Goal: Task Accomplishment & Management: Use online tool/utility

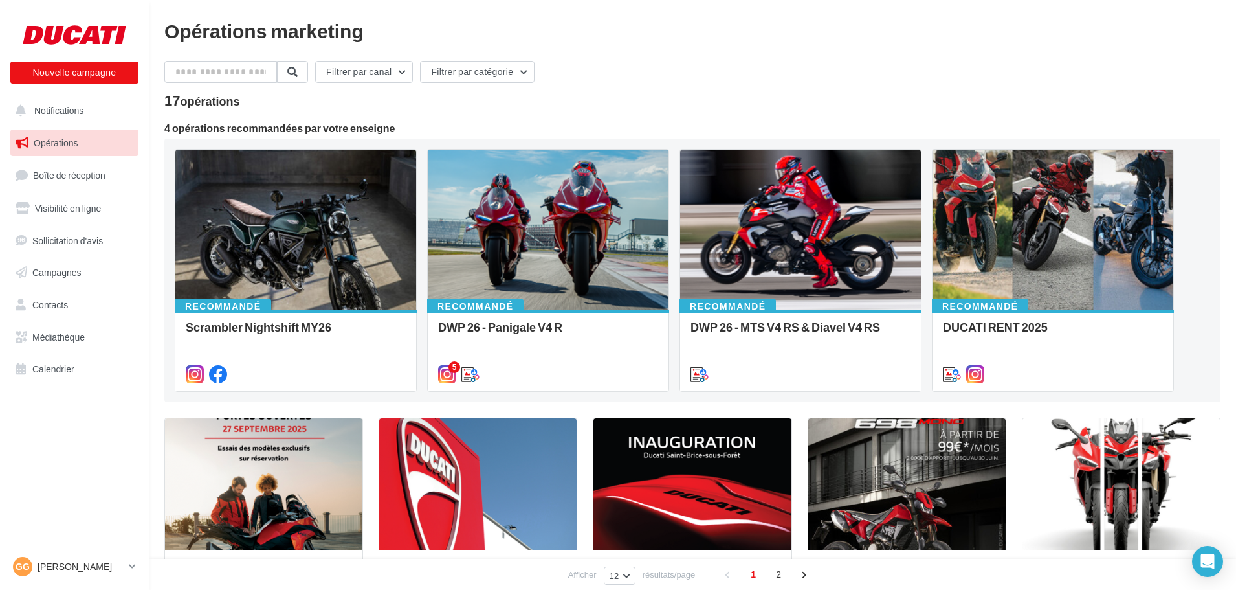
click at [58, 145] on span "Opérations" at bounding box center [56, 142] width 44 height 11
click at [68, 108] on span "Notifications" at bounding box center [58, 110] width 49 height 11
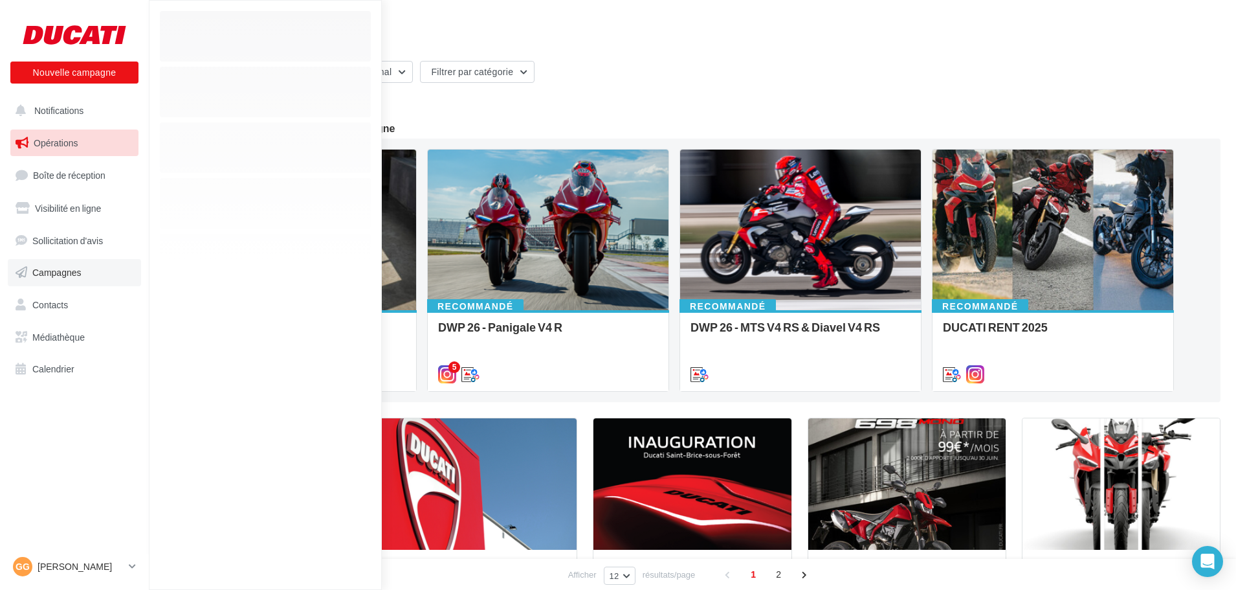
click at [64, 285] on link "Campagnes" at bounding box center [74, 272] width 133 height 27
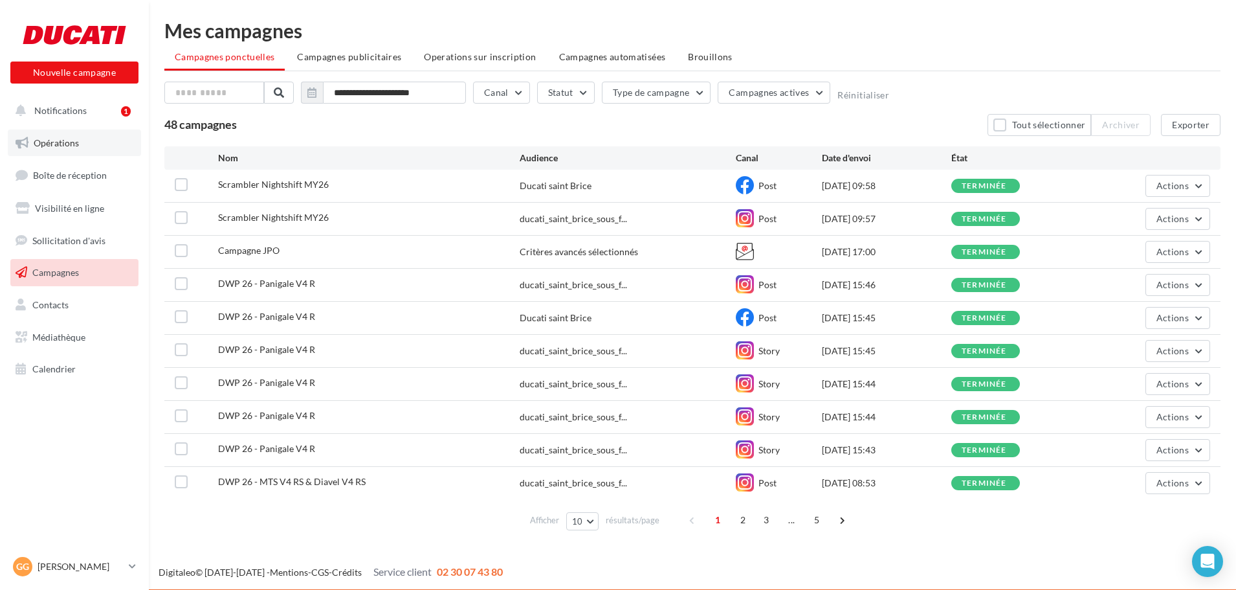
click at [85, 139] on link "Opérations" at bounding box center [74, 142] width 133 height 27
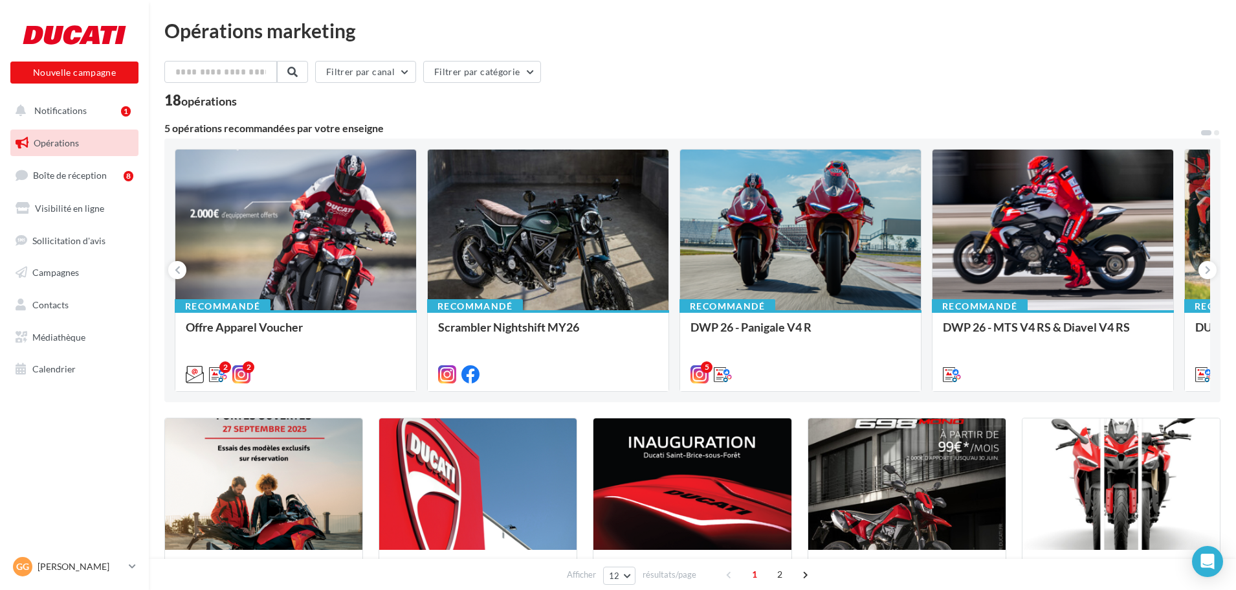
click at [80, 105] on span "Notifications" at bounding box center [60, 110] width 52 height 11
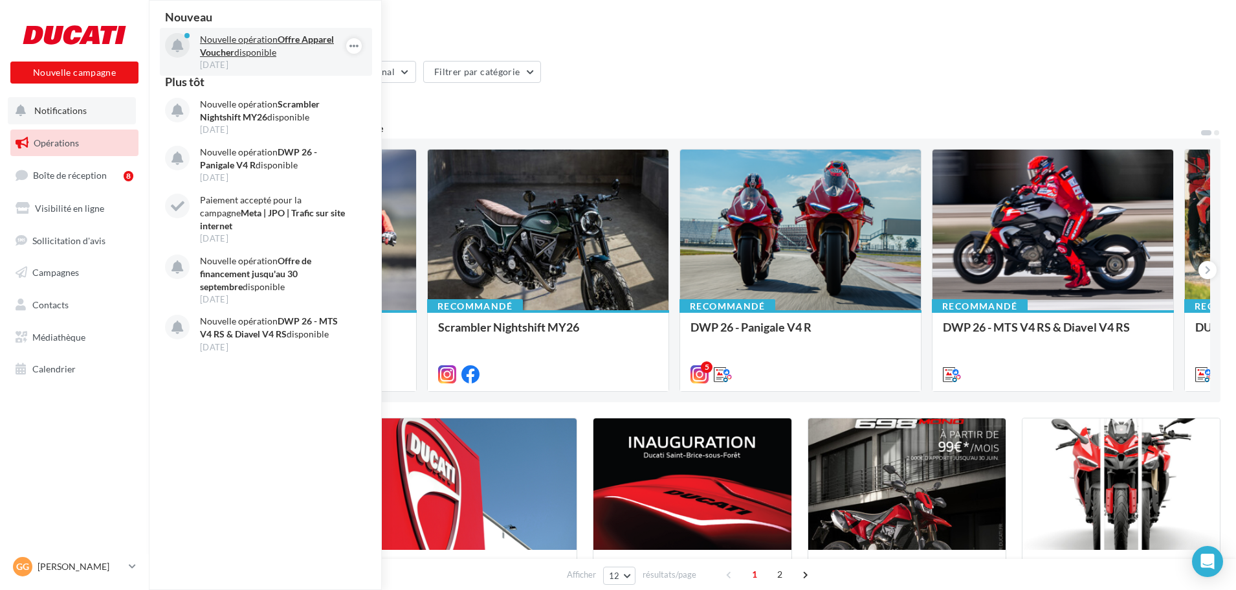
click at [265, 56] on p "Nouvelle opération Offre Apparel Voucher disponible" at bounding box center [275, 46] width 150 height 26
click at [224, 50] on strong "Offre Apparel Voucher" at bounding box center [267, 46] width 134 height 24
click at [184, 47] on div at bounding box center [177, 45] width 25 height 25
click at [89, 149] on link "Opérations" at bounding box center [74, 142] width 133 height 27
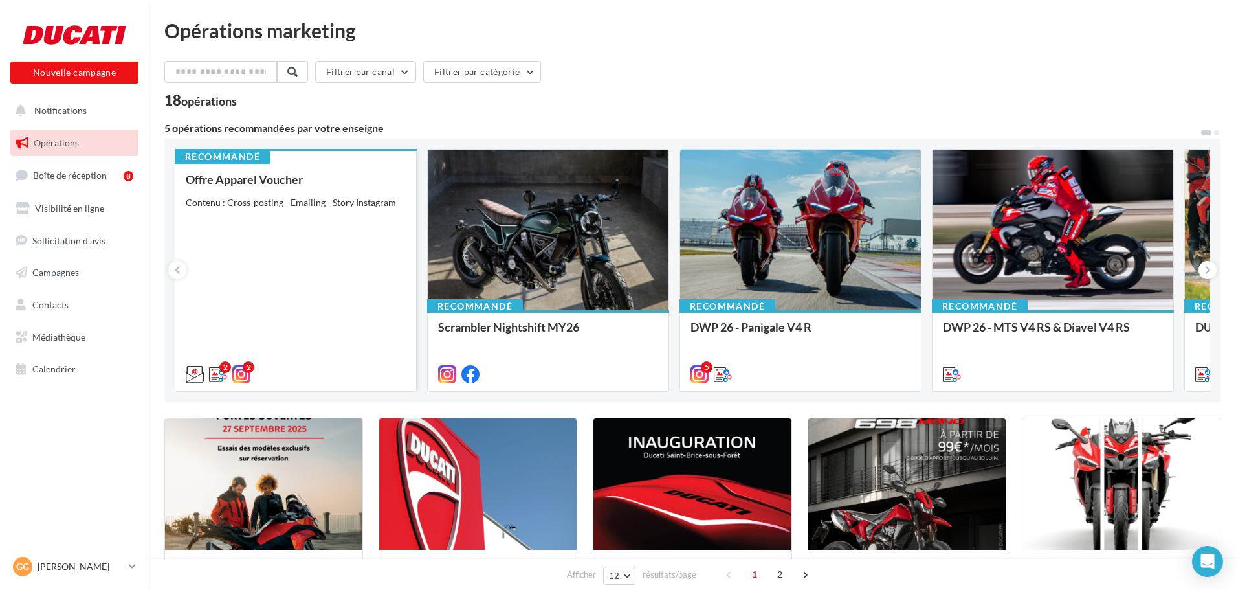
click at [341, 250] on div "Offre Apparel Voucher Contenu : Cross-posting - Emailing - Story Instagram" at bounding box center [296, 276] width 220 height 206
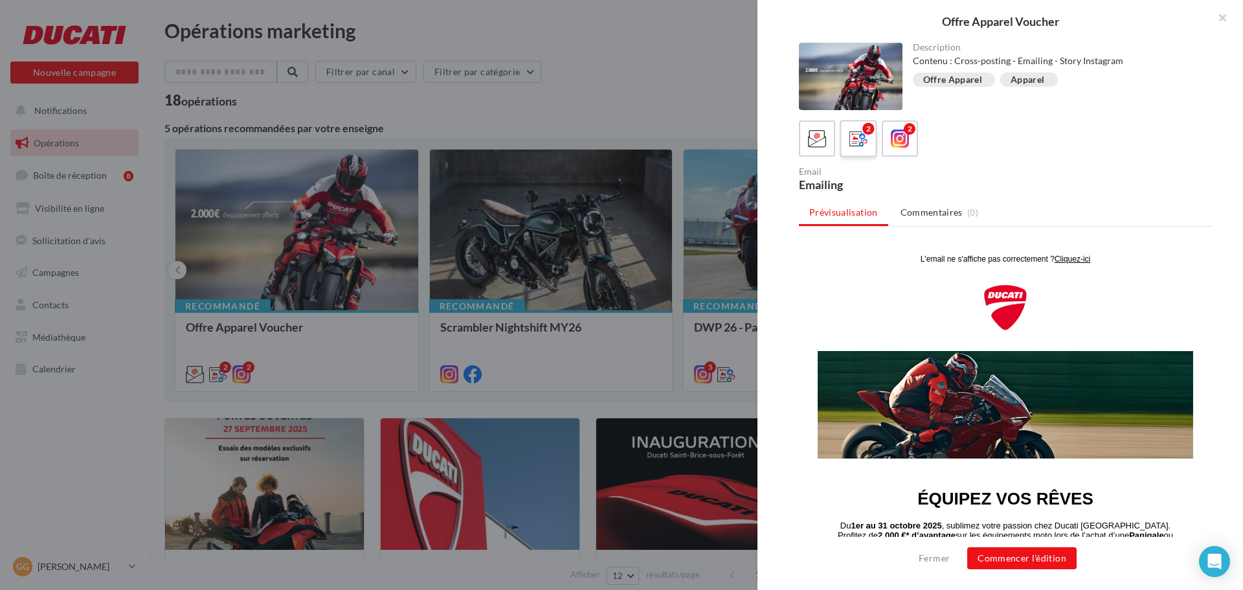
click at [869, 140] on div "2" at bounding box center [859, 139] width 24 height 24
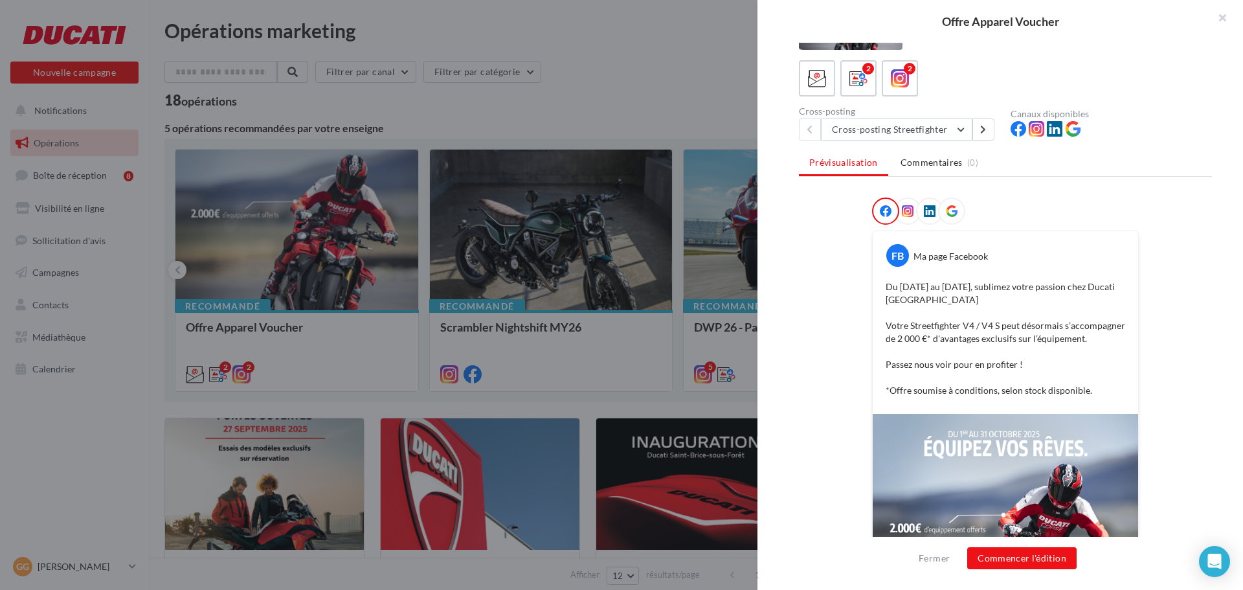
scroll to position [65, 0]
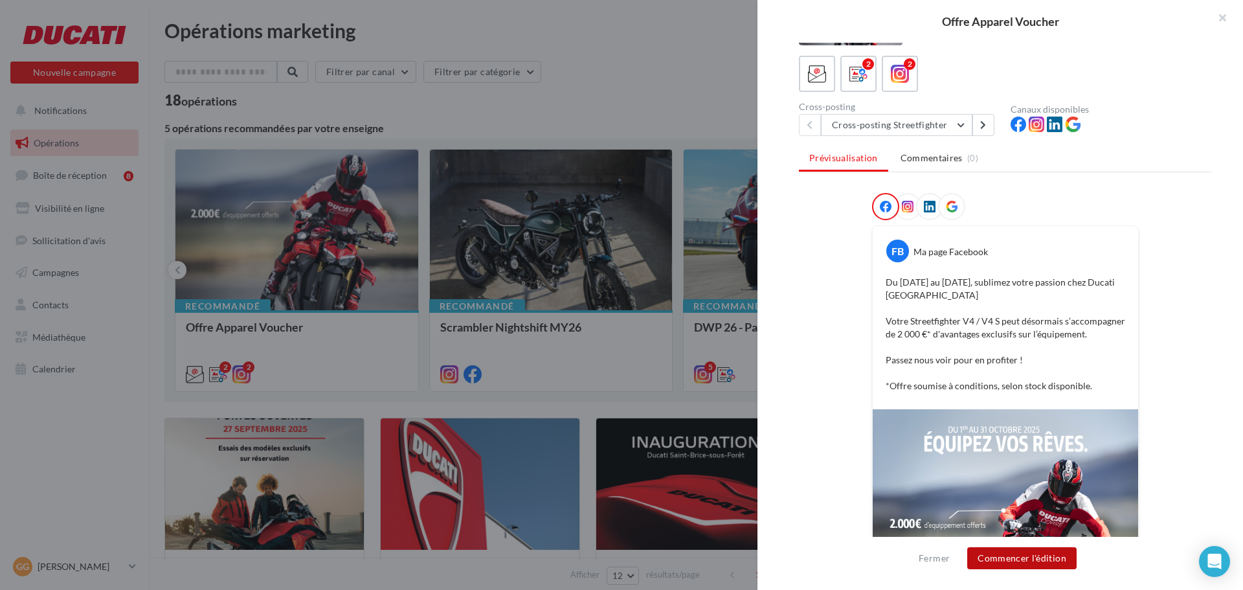
click at [1037, 558] on button "Commencer l'édition" at bounding box center [1021, 558] width 109 height 22
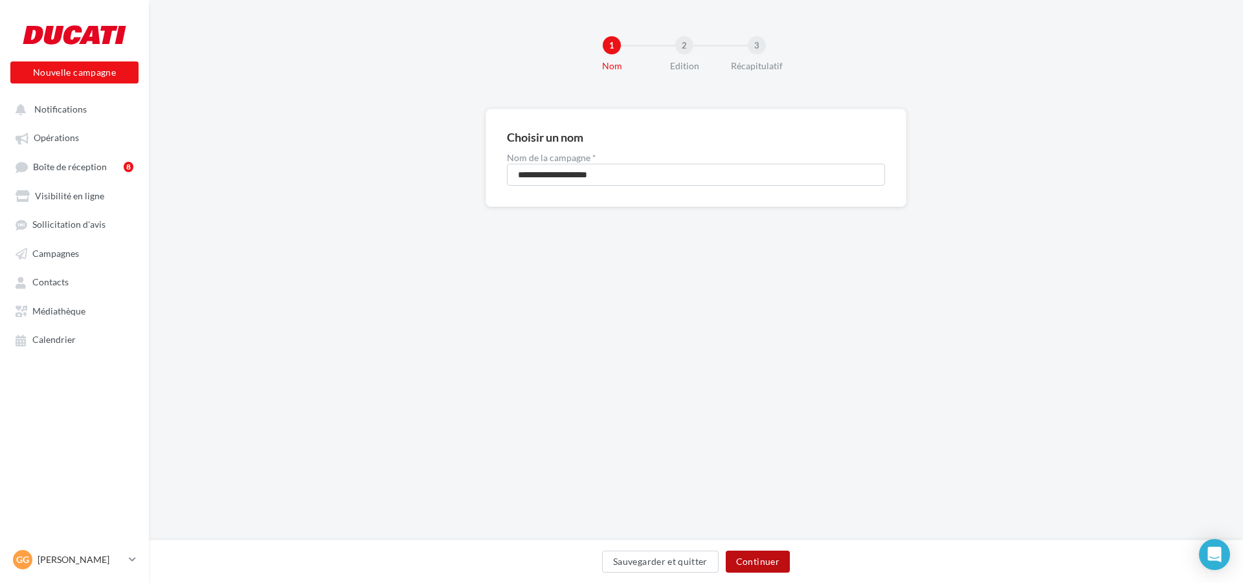
click at [757, 554] on button "Continuer" at bounding box center [758, 562] width 64 height 22
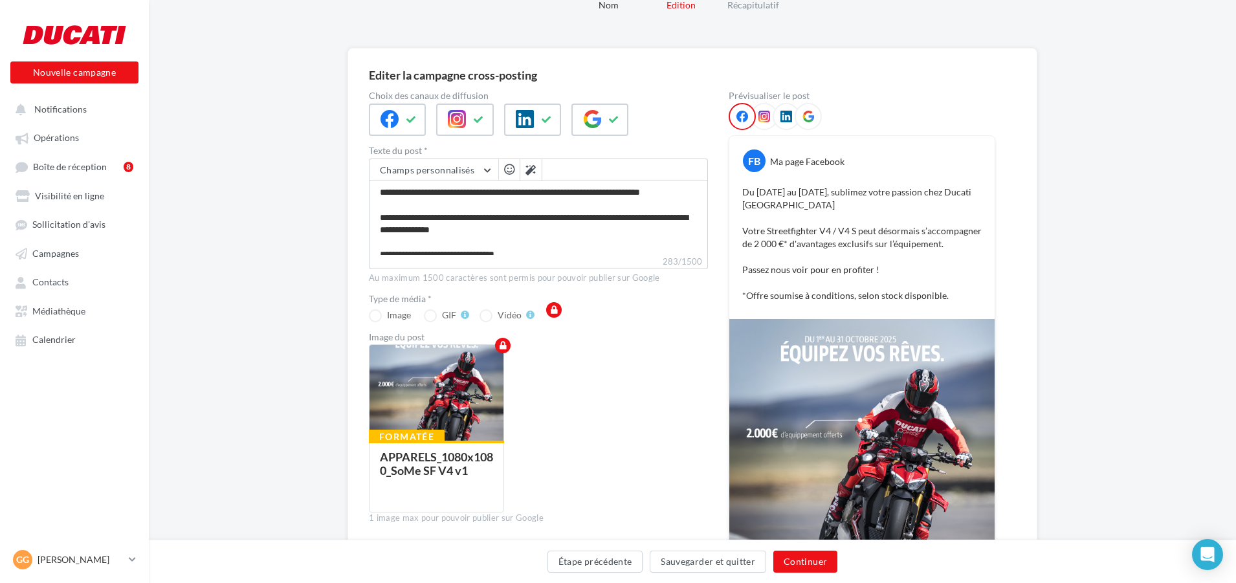
scroll to position [65, 0]
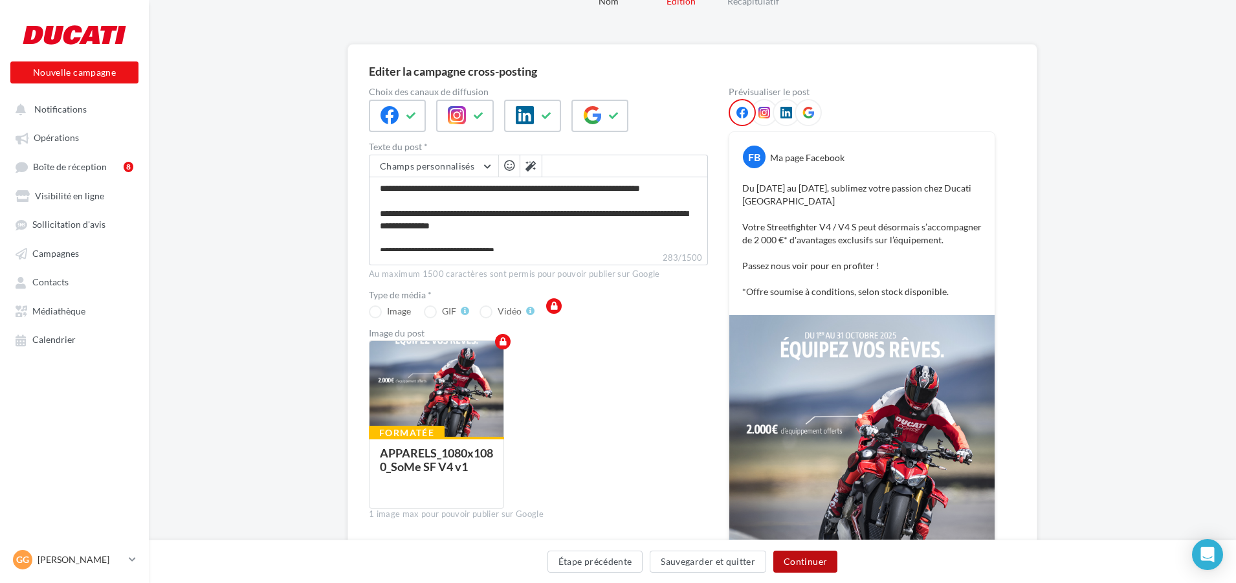
click at [807, 562] on button "Continuer" at bounding box center [805, 562] width 64 height 22
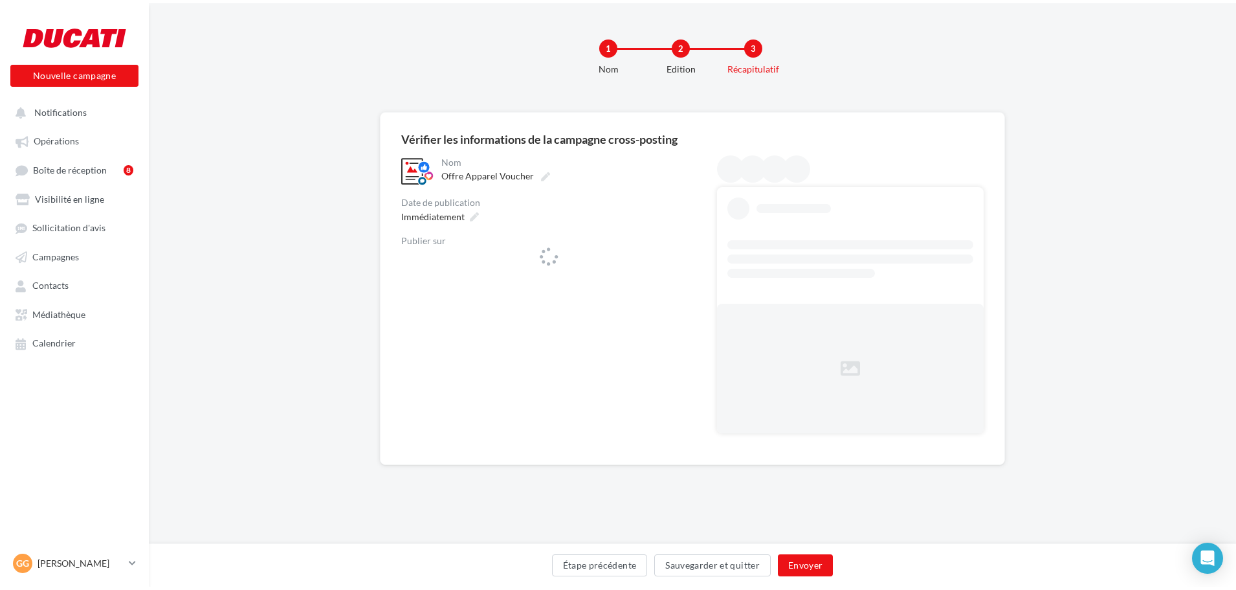
scroll to position [0, 0]
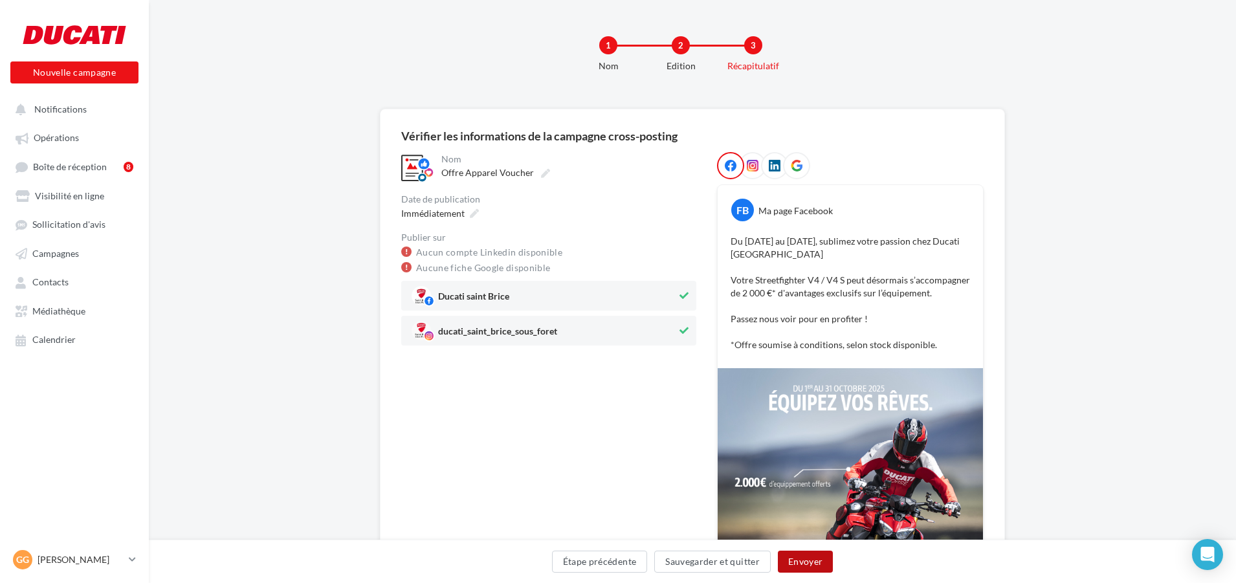
click at [821, 564] on button "Envoyer" at bounding box center [805, 562] width 55 height 22
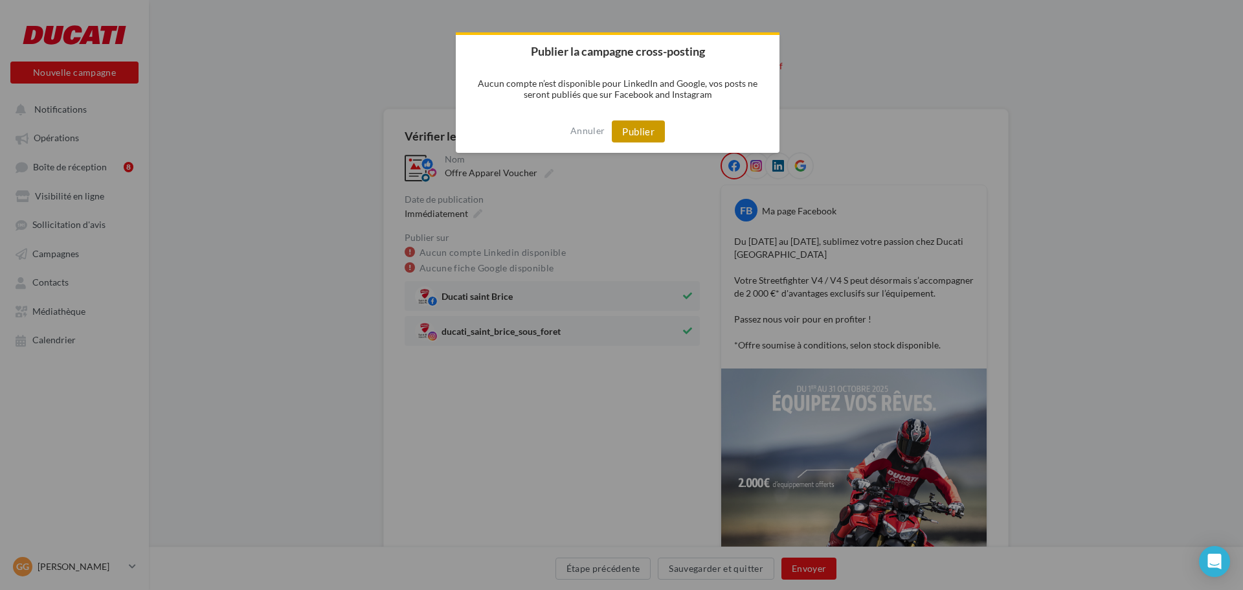
click at [636, 133] on button "Publier" at bounding box center [638, 131] width 53 height 22
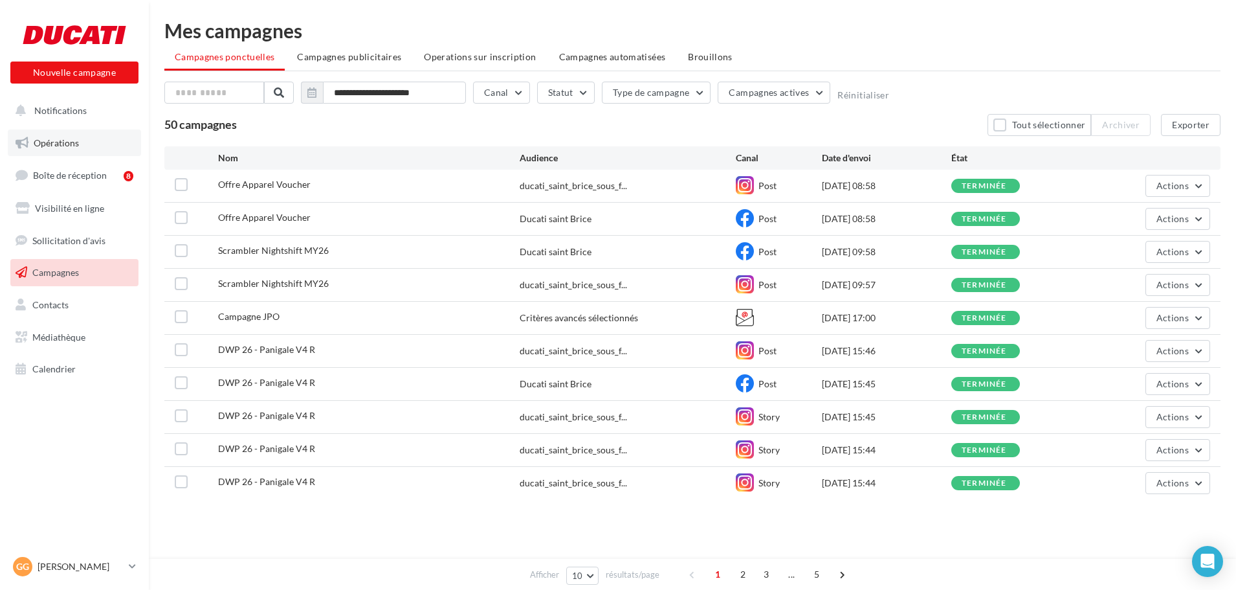
click at [76, 148] on span "Opérations" at bounding box center [56, 142] width 45 height 11
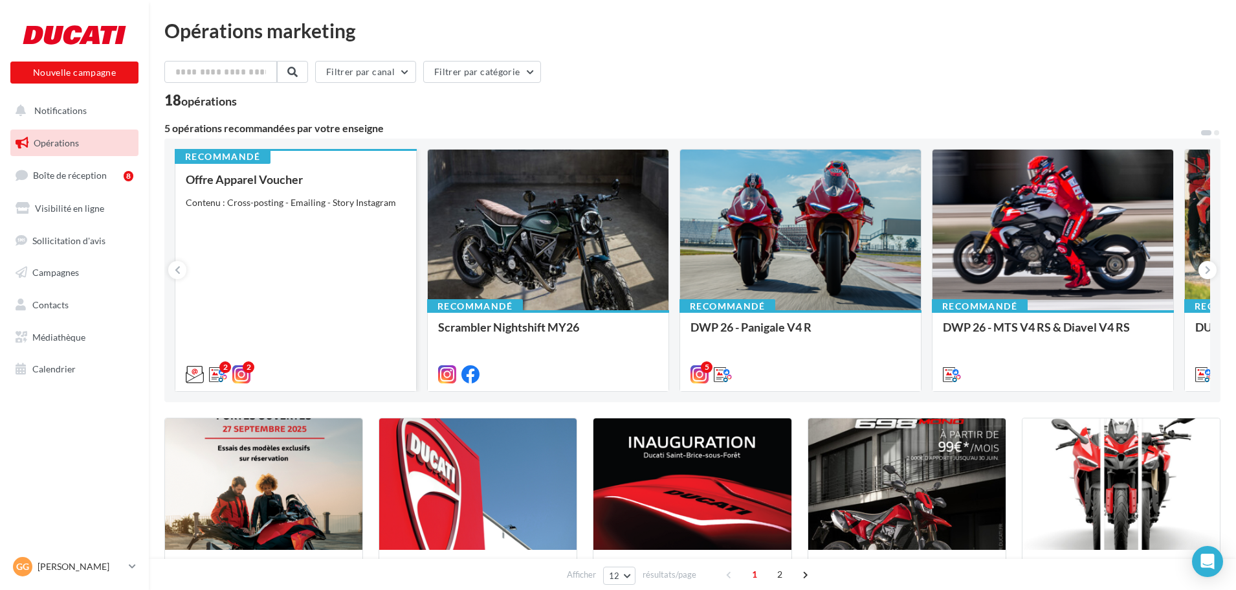
click at [277, 339] on div "Offre Apparel Voucher Contenu : Cross-posting - Emailing - Story Instagram" at bounding box center [296, 276] width 220 height 206
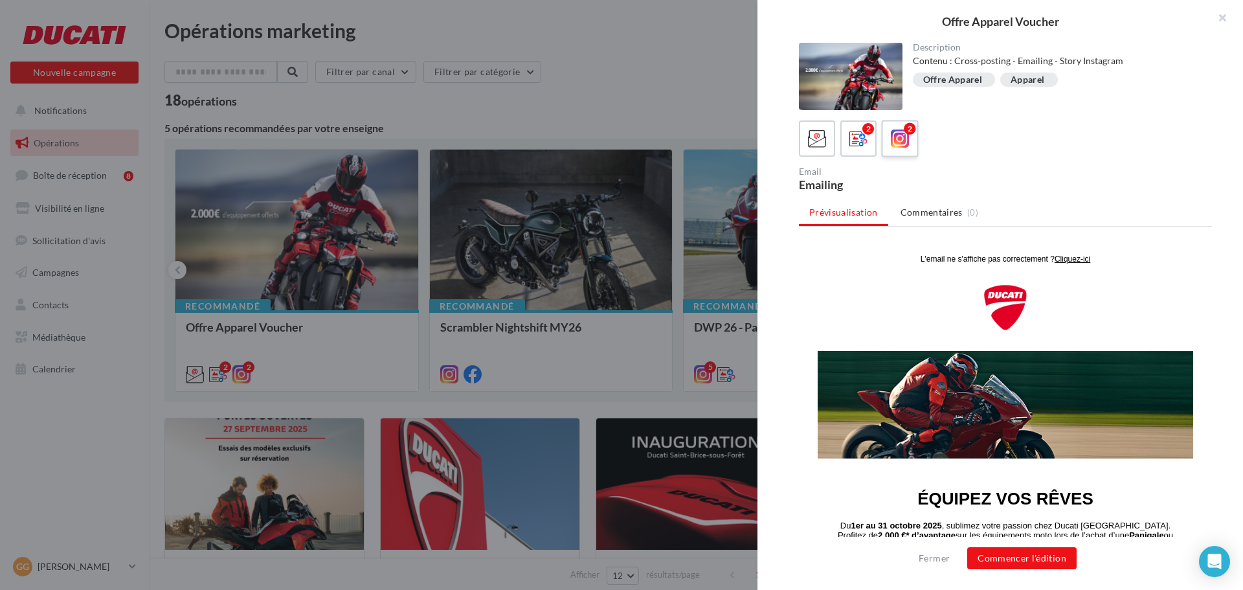
click at [901, 140] on icon at bounding box center [900, 138] width 19 height 19
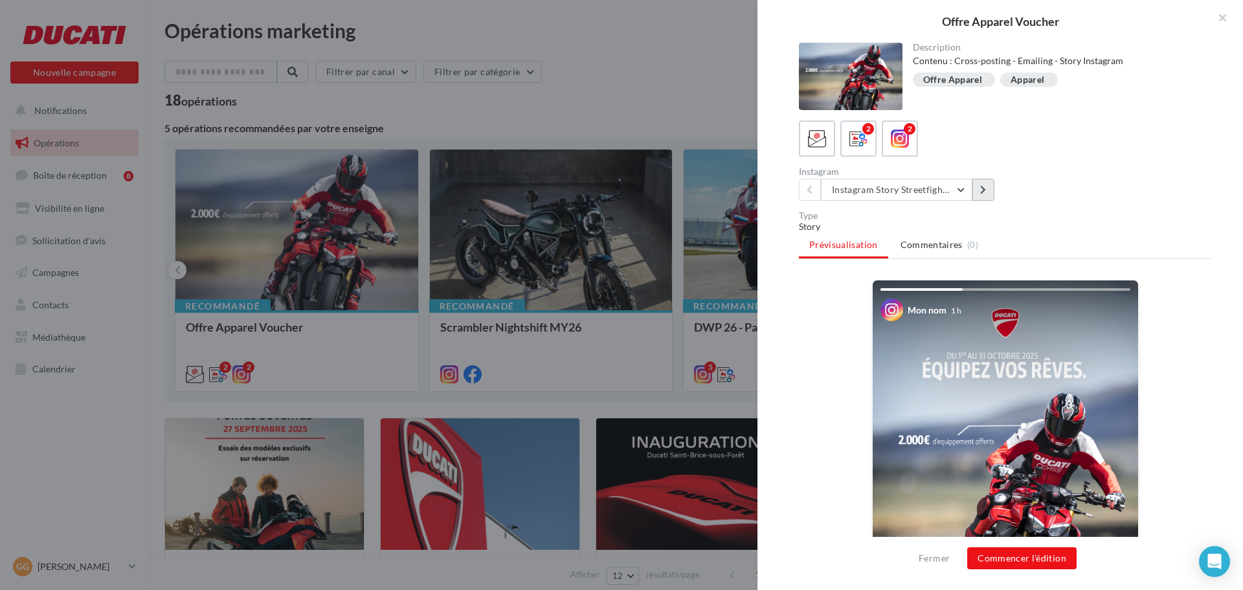
click at [979, 187] on button at bounding box center [983, 190] width 22 height 22
click at [803, 190] on button at bounding box center [810, 190] width 22 height 22
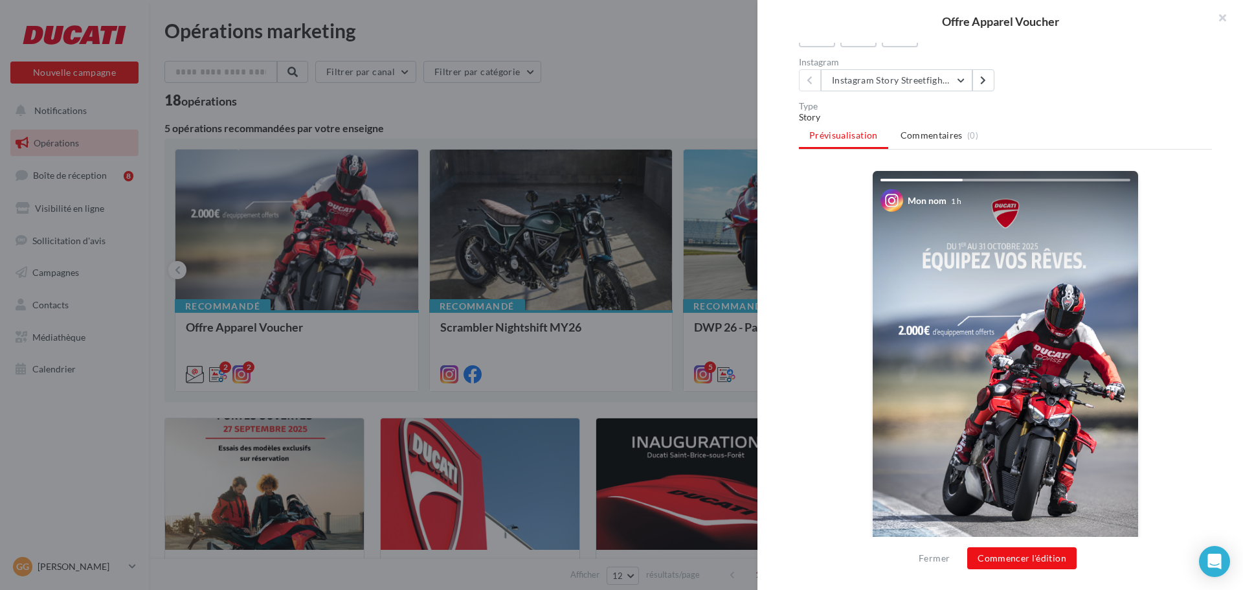
scroll to position [129, 0]
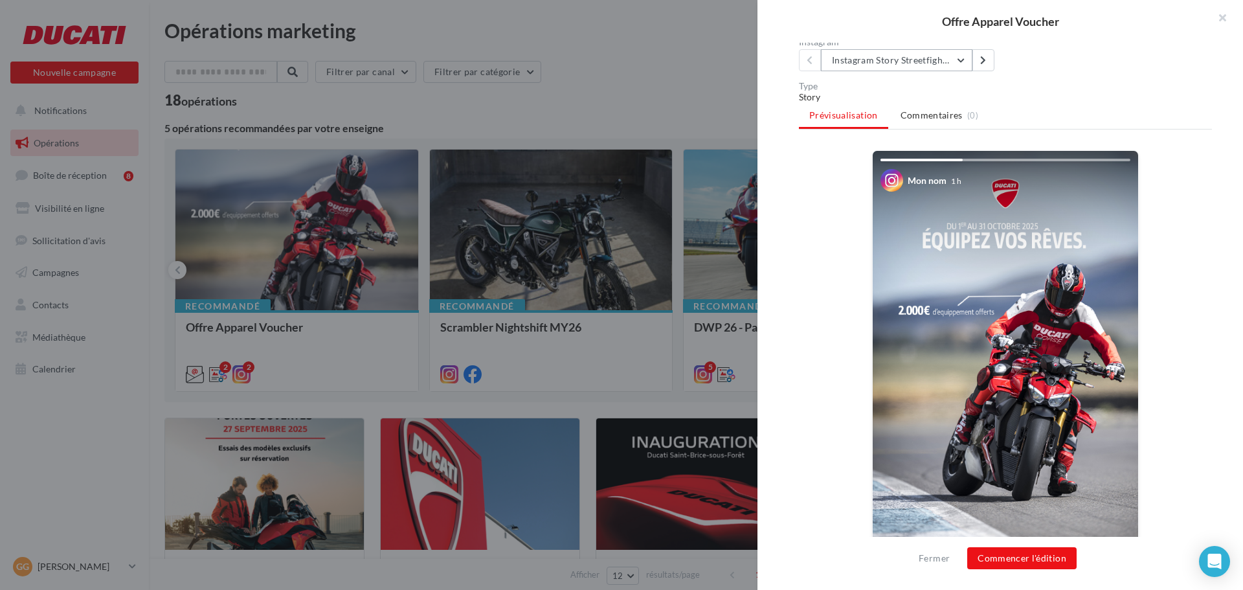
click at [964, 62] on button "Instagram Story Streetfighter" at bounding box center [896, 60] width 151 height 22
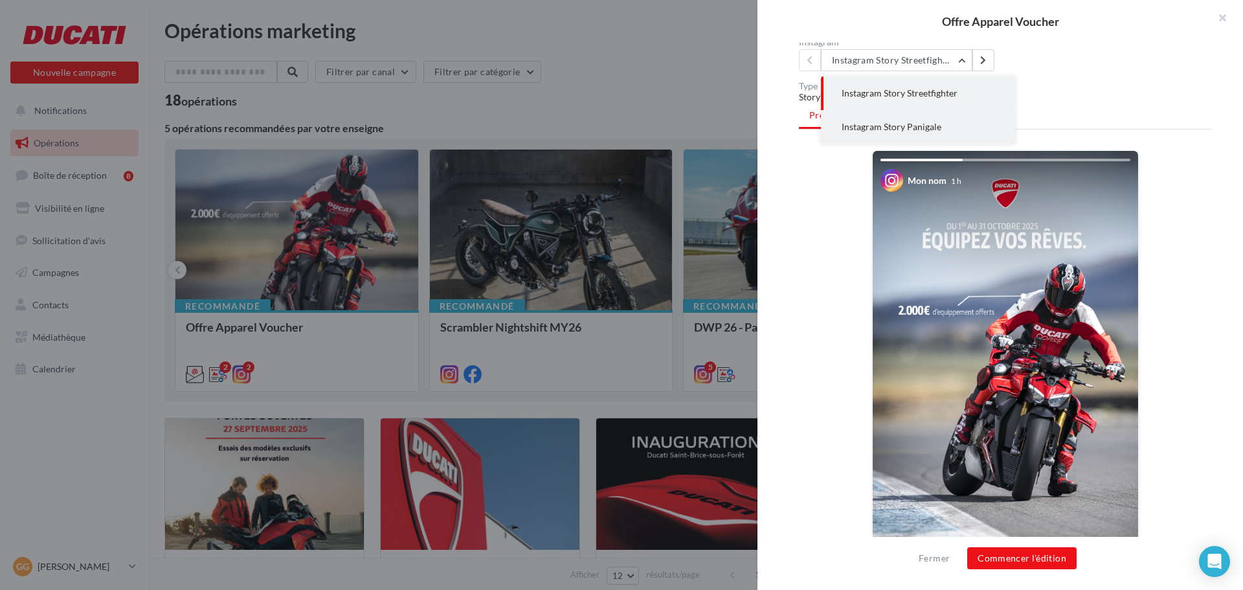
click at [931, 114] on button "Instagram Story Panigale" at bounding box center [918, 127] width 194 height 34
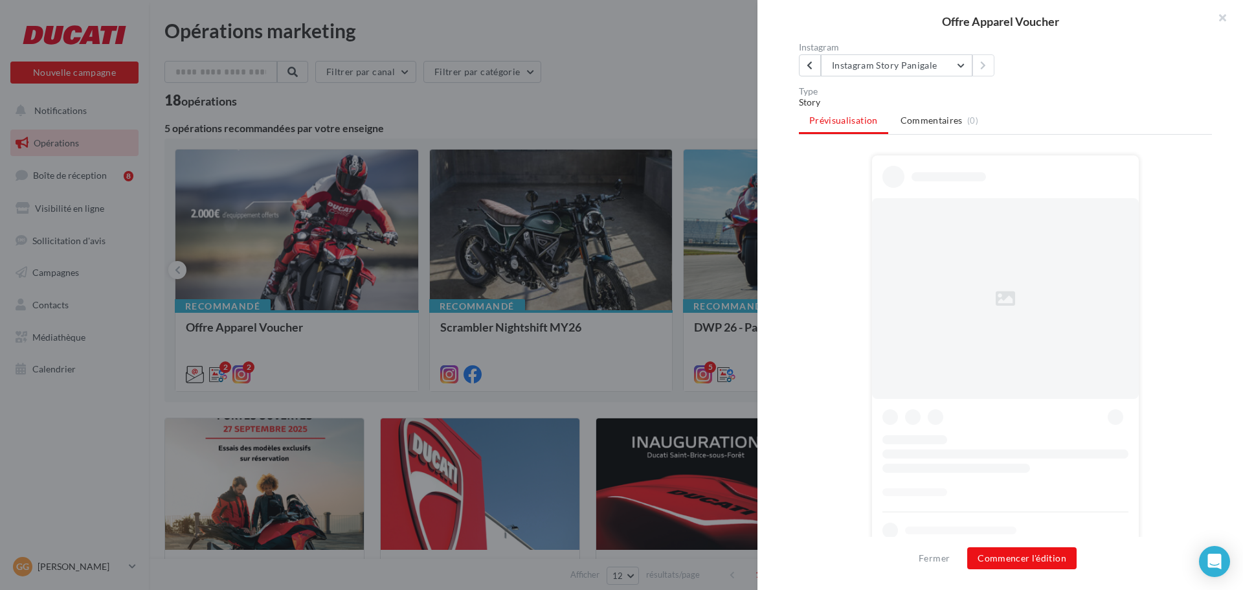
scroll to position [124, 0]
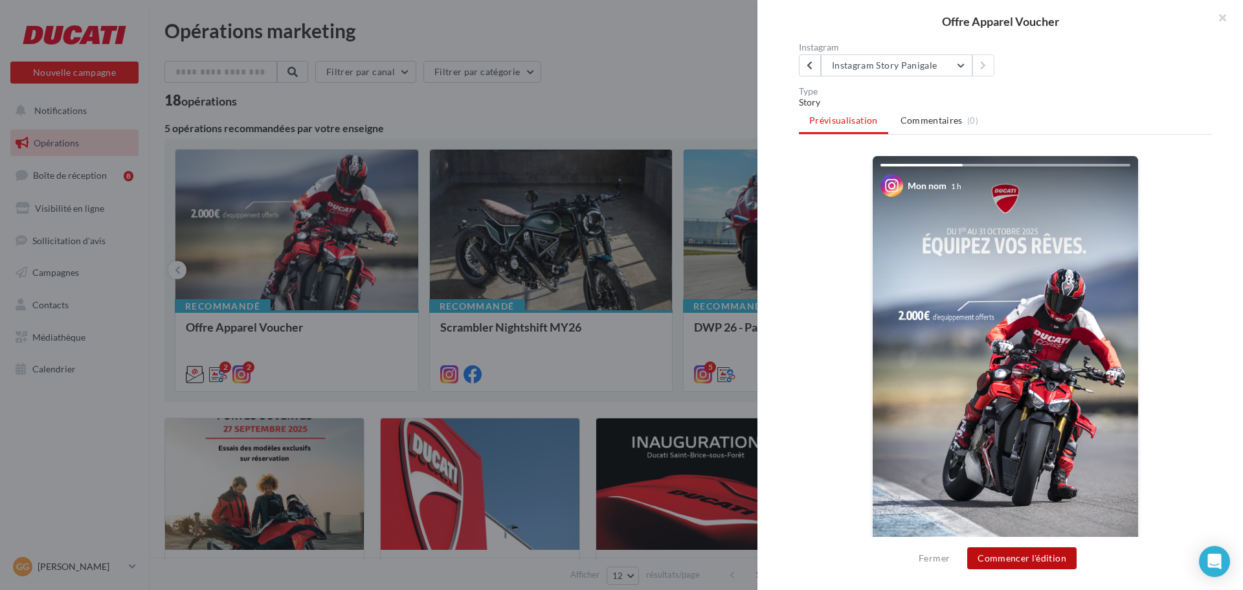
click at [1000, 551] on button "Commencer l'édition" at bounding box center [1021, 558] width 109 height 22
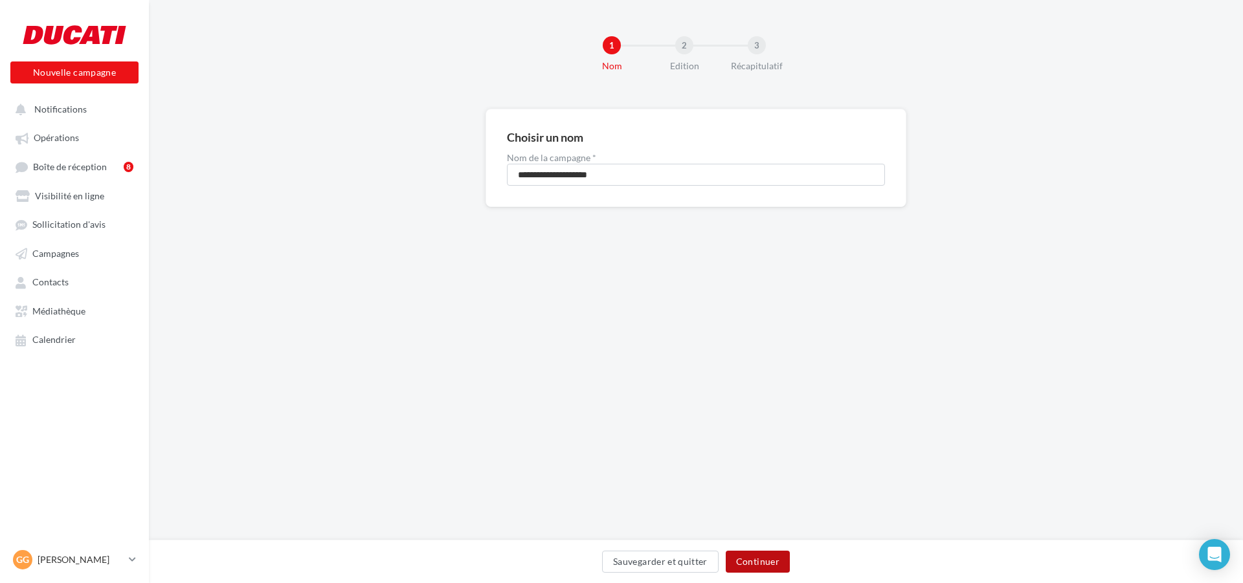
click at [766, 566] on button "Continuer" at bounding box center [758, 562] width 64 height 22
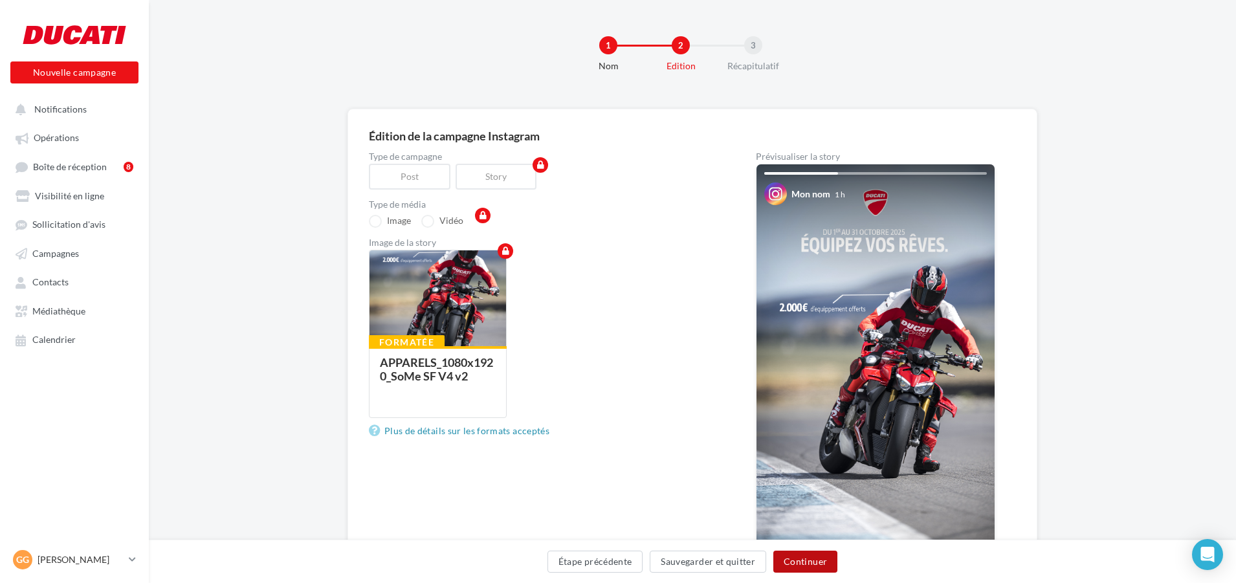
click at [797, 563] on button "Continuer" at bounding box center [805, 562] width 64 height 22
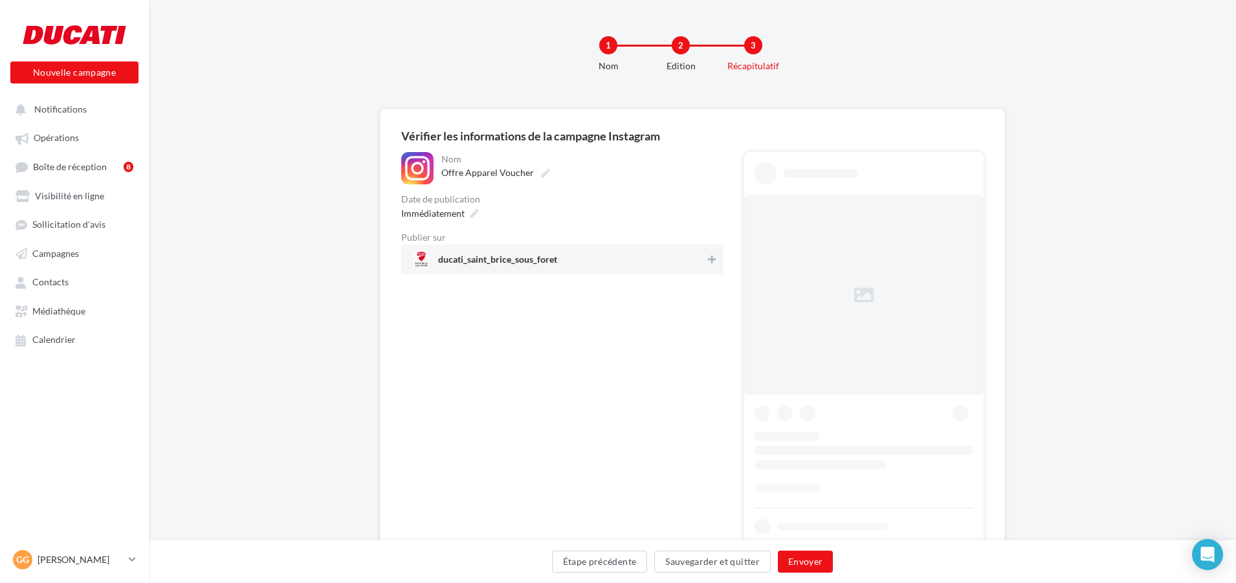
click at [718, 258] on div "ducati_saint_brice_sous_foret" at bounding box center [562, 260] width 322 height 30
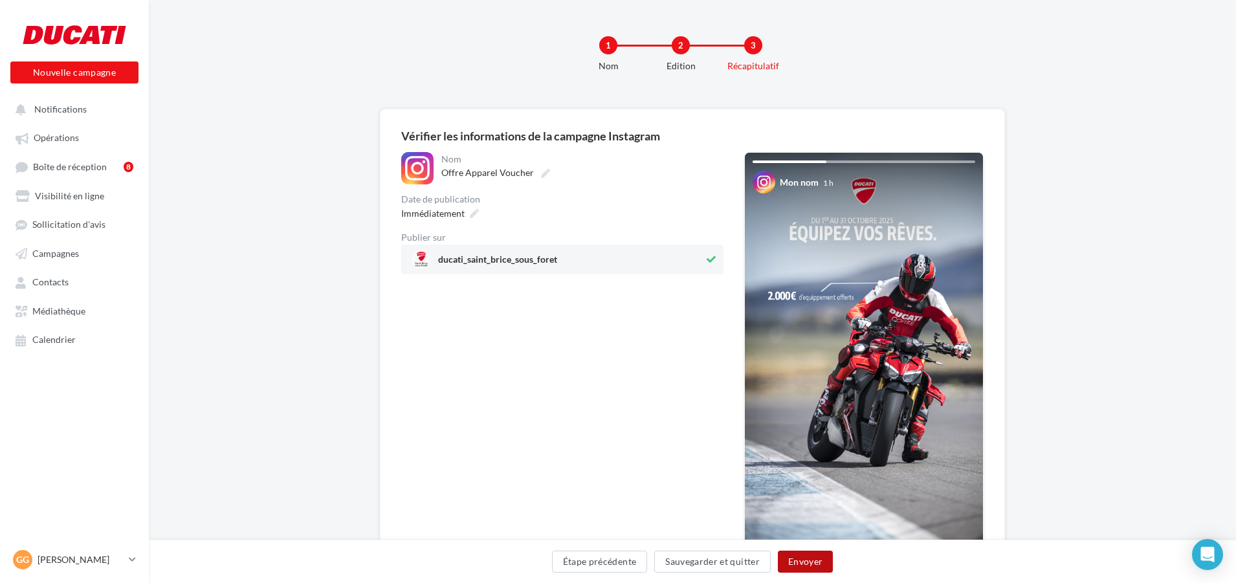
click at [799, 563] on button "Envoyer" at bounding box center [805, 562] width 55 height 22
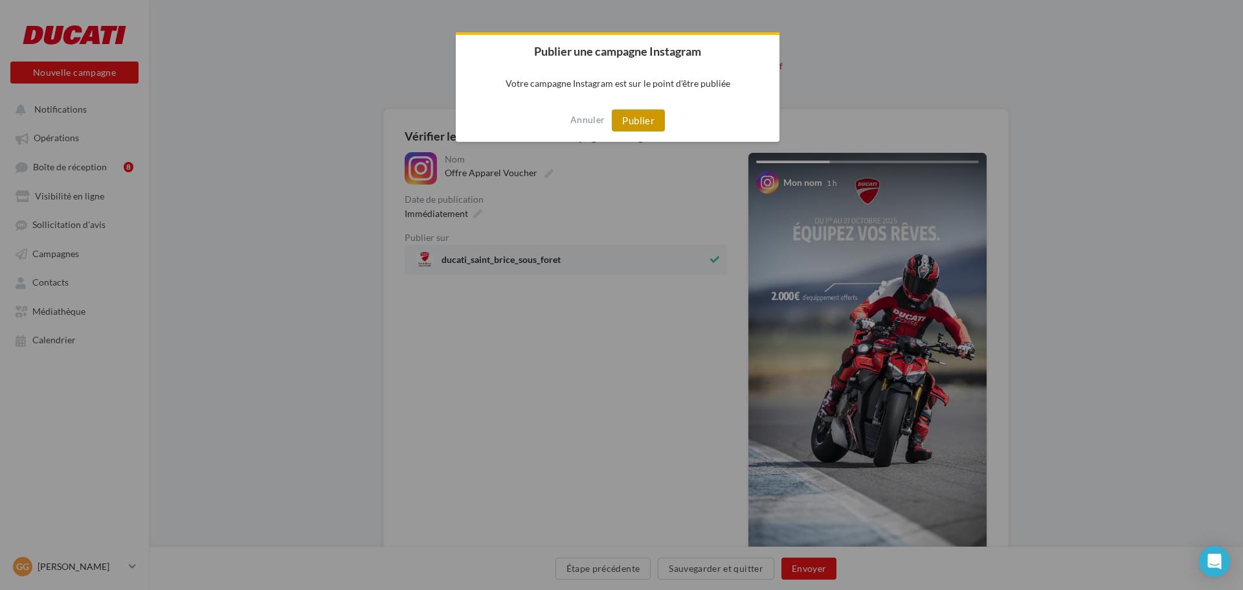
click at [655, 123] on button "Publier" at bounding box center [638, 120] width 53 height 22
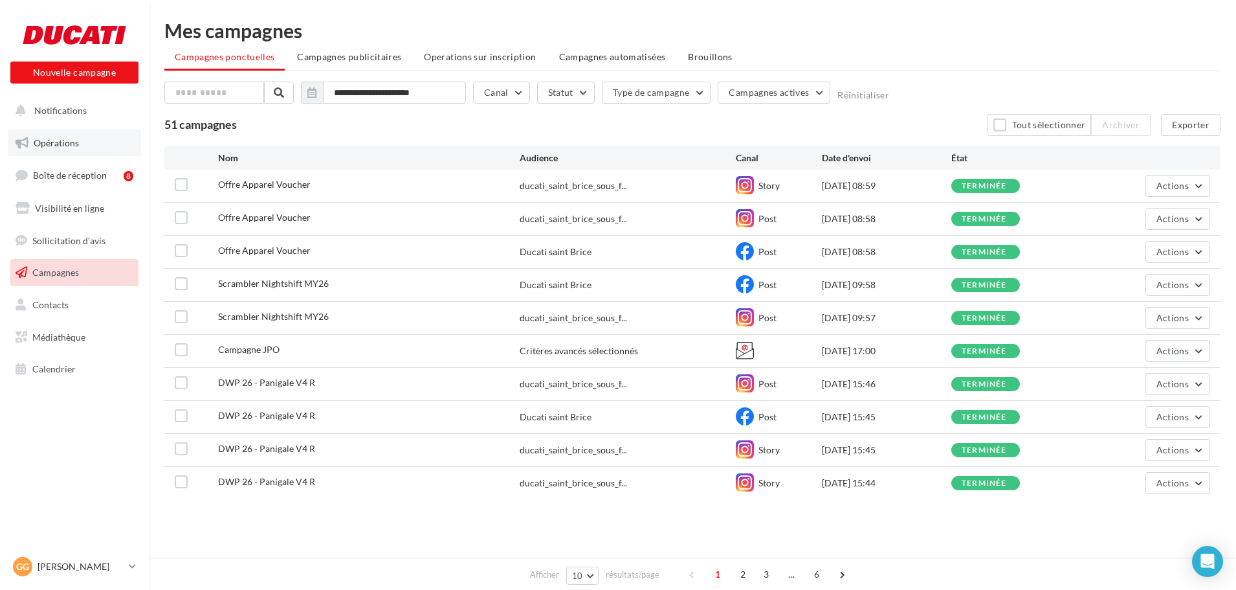
click at [84, 134] on link "Opérations" at bounding box center [74, 142] width 133 height 27
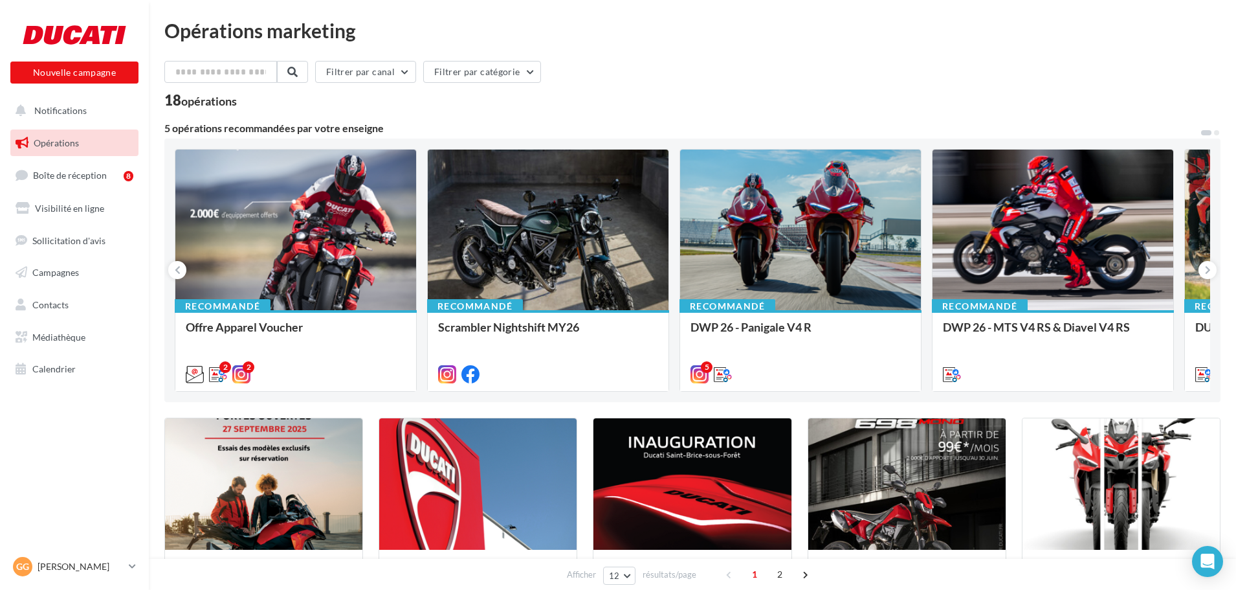
click at [282, 320] on div "Offre Apparel Voucher Contenu : Cross-posting - Emailing - Story Instagram" at bounding box center [296, 349] width 220 height 59
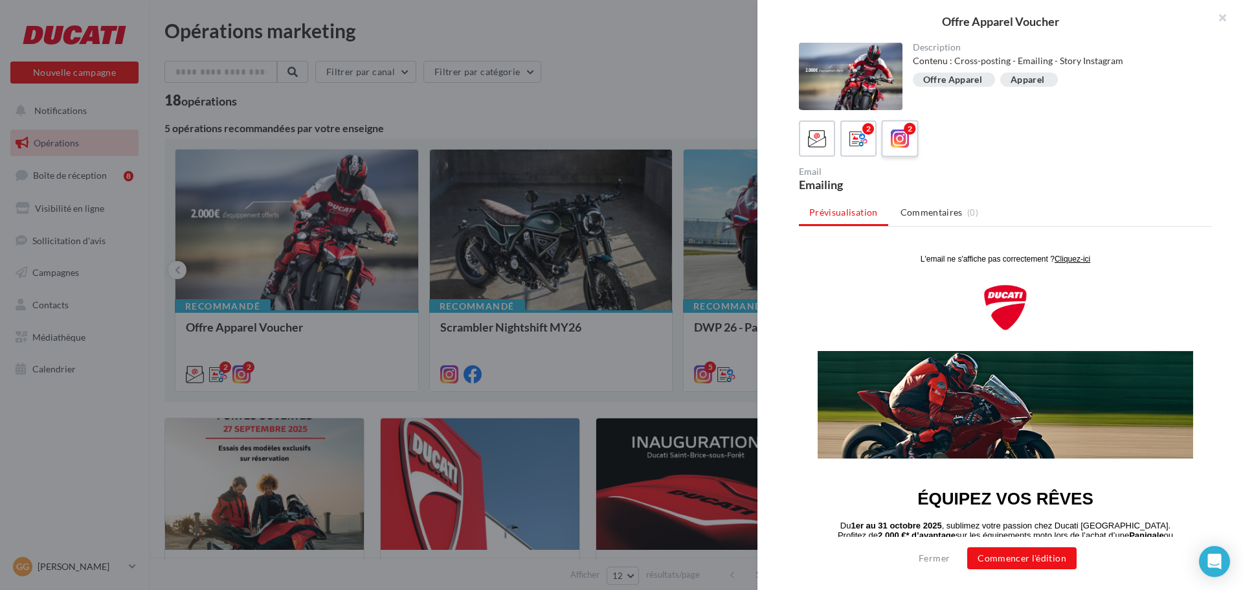
click at [915, 142] on label "2" at bounding box center [899, 138] width 37 height 37
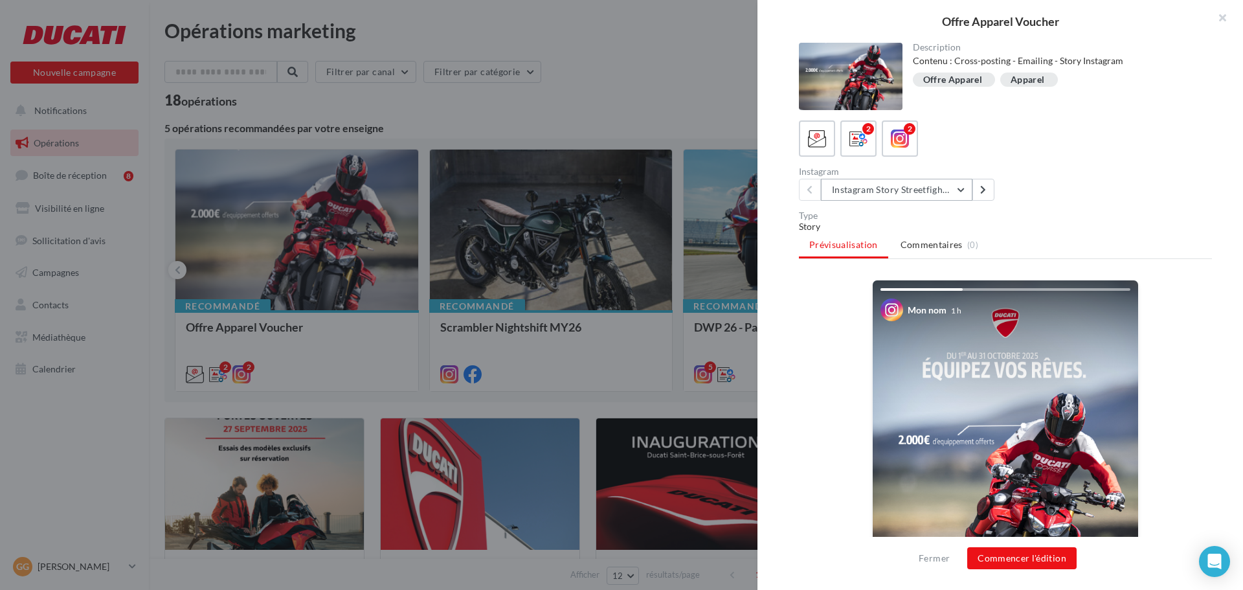
click at [961, 185] on button "Instagram Story Streetfighter" at bounding box center [896, 190] width 151 height 22
click at [1012, 554] on button "Commencer l'édition" at bounding box center [1021, 558] width 109 height 22
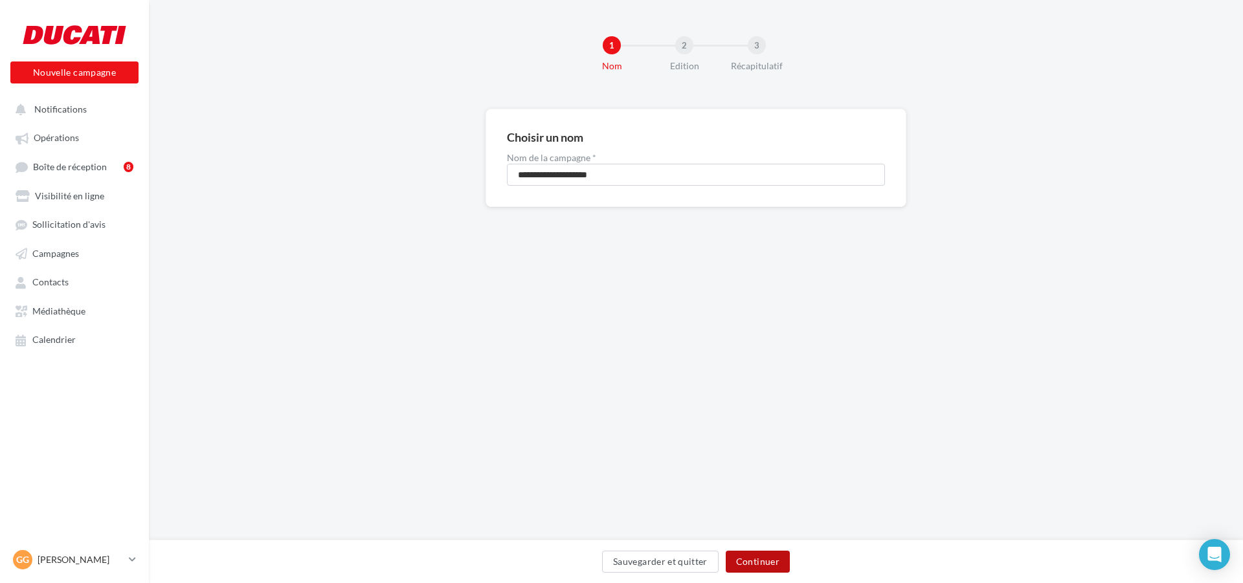
click at [745, 562] on button "Continuer" at bounding box center [758, 562] width 64 height 22
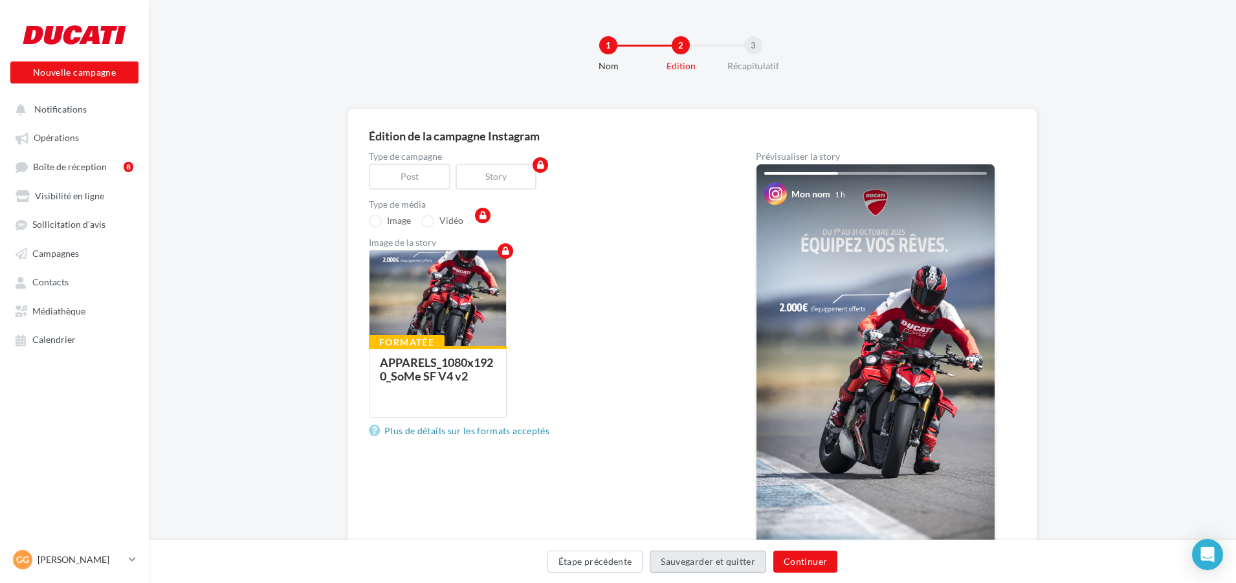
click at [745, 562] on button "Sauvegarder et quitter" at bounding box center [708, 562] width 116 height 22
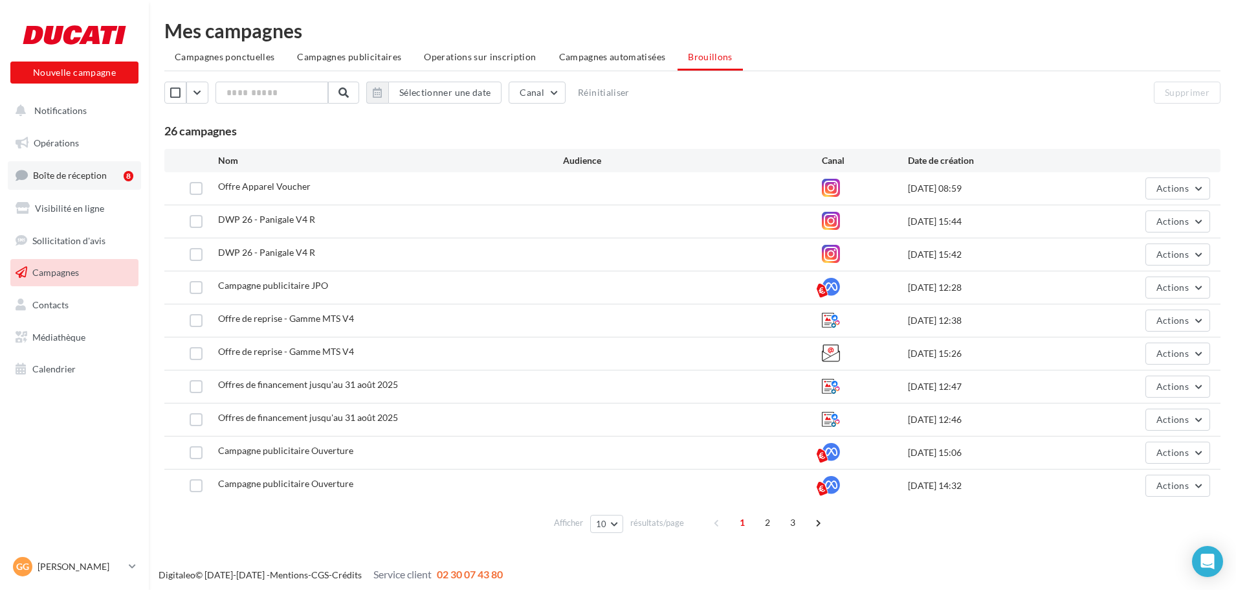
click at [43, 165] on link "Boîte de réception 8" at bounding box center [74, 175] width 133 height 28
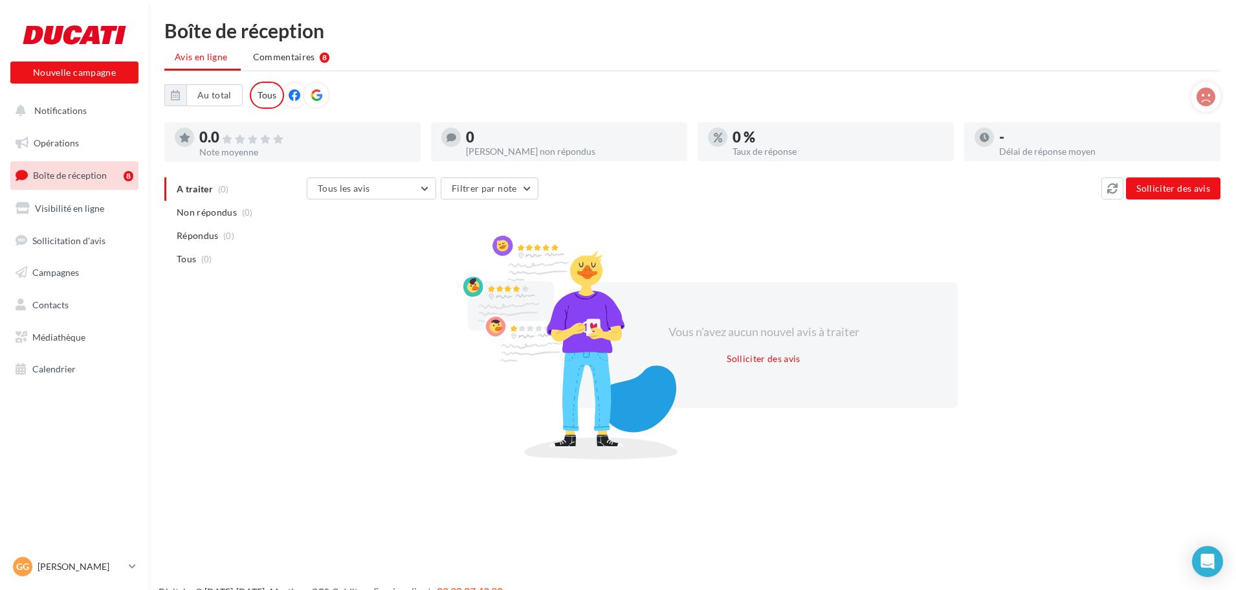
click at [69, 177] on span "Boîte de réception" at bounding box center [70, 175] width 74 height 11
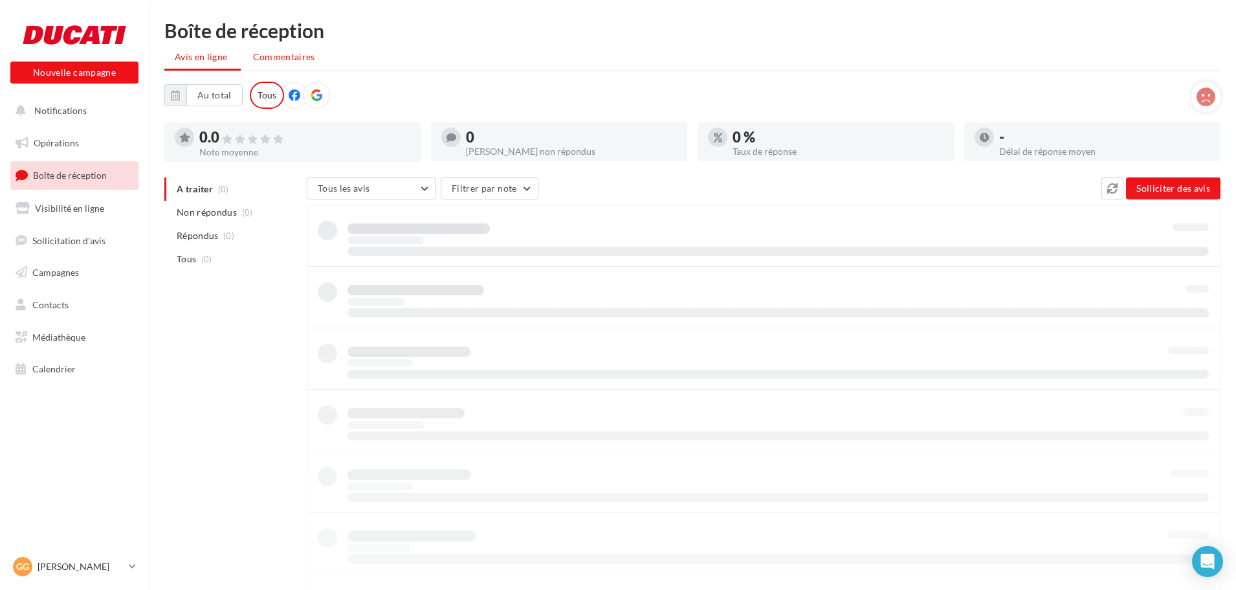
click at [305, 56] on span "Commentaires" at bounding box center [284, 56] width 62 height 11
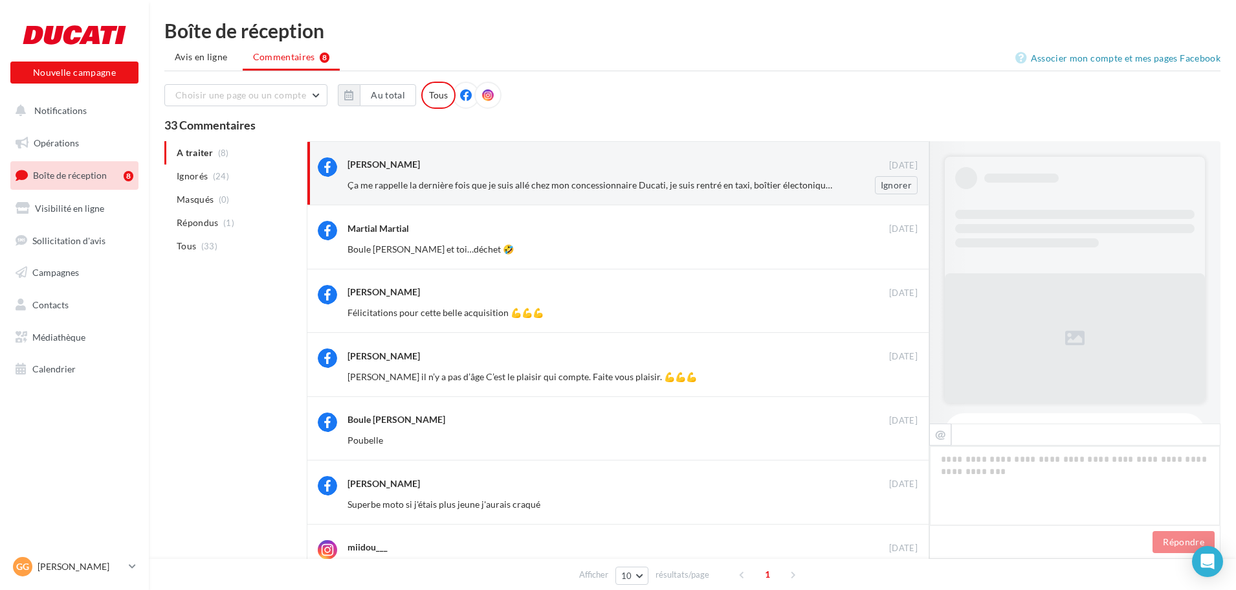
scroll to position [210, 0]
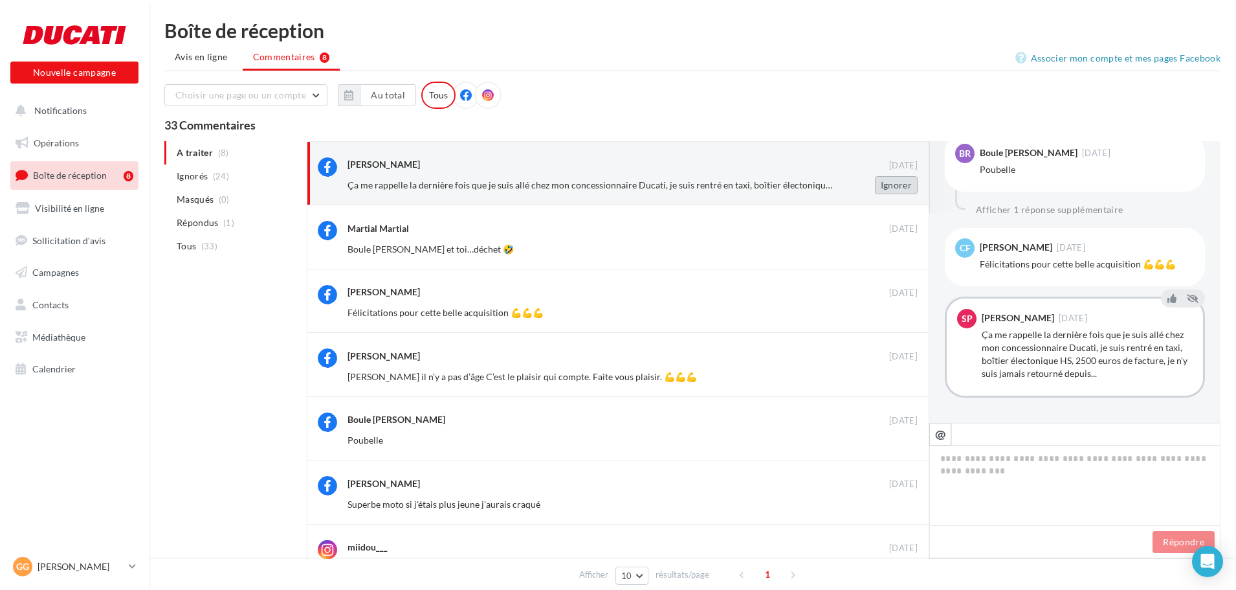
click at [891, 181] on button "Ignorer" at bounding box center [896, 185] width 43 height 18
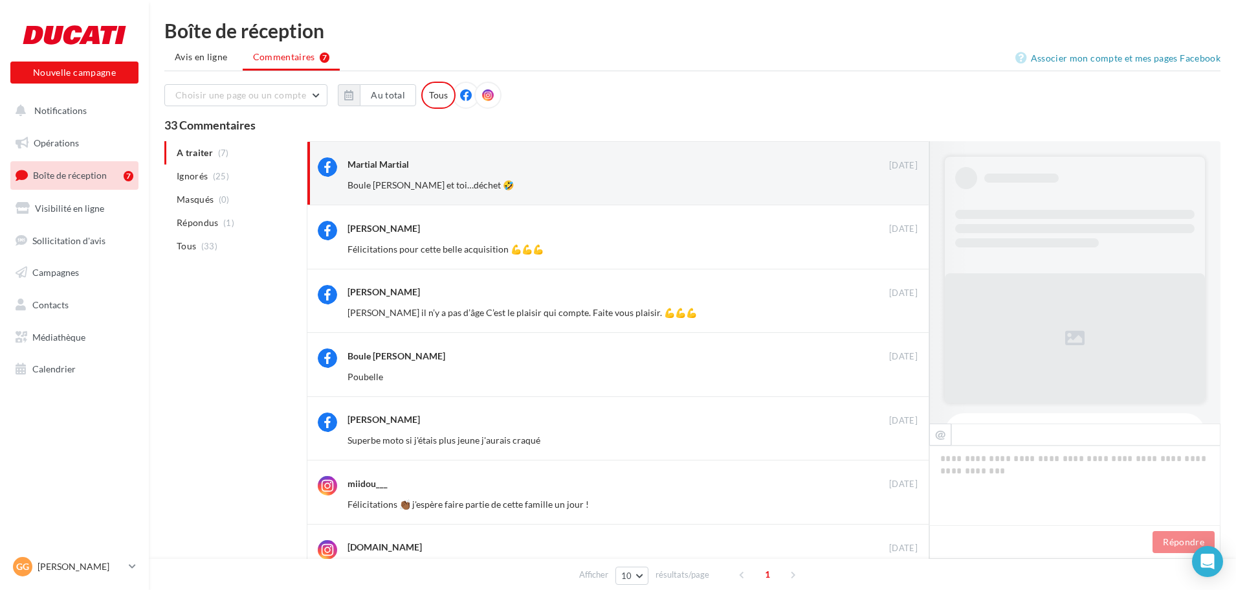
click at [891, 181] on button "Ignorer" at bounding box center [896, 185] width 43 height 18
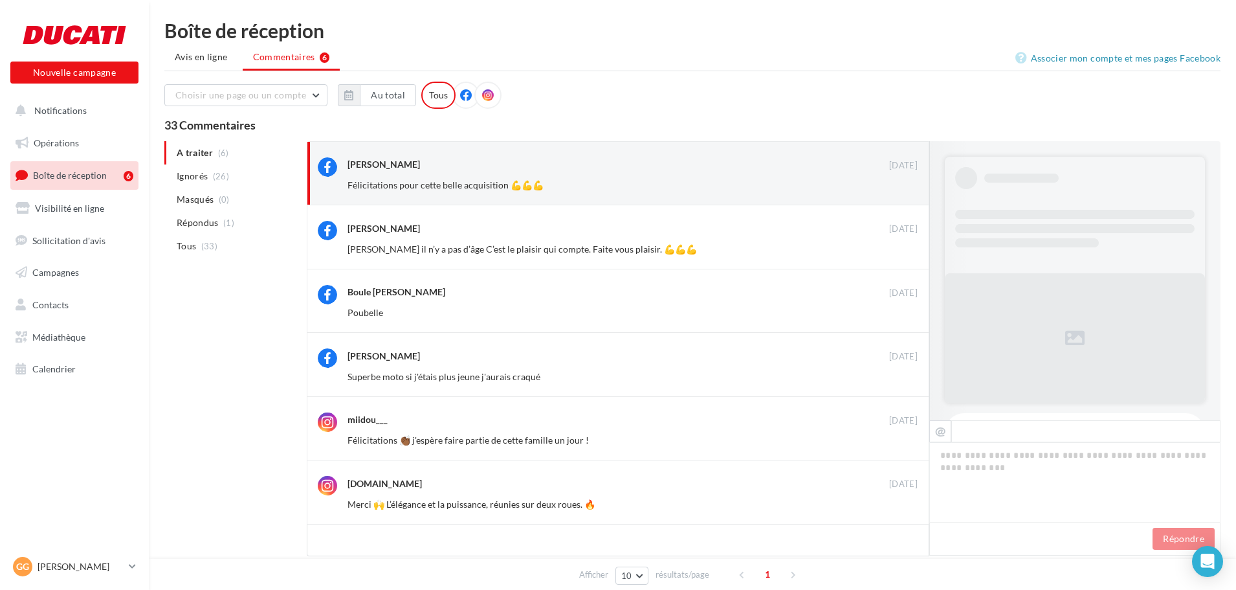
click at [891, 181] on button "Ignorer" at bounding box center [896, 185] width 43 height 18
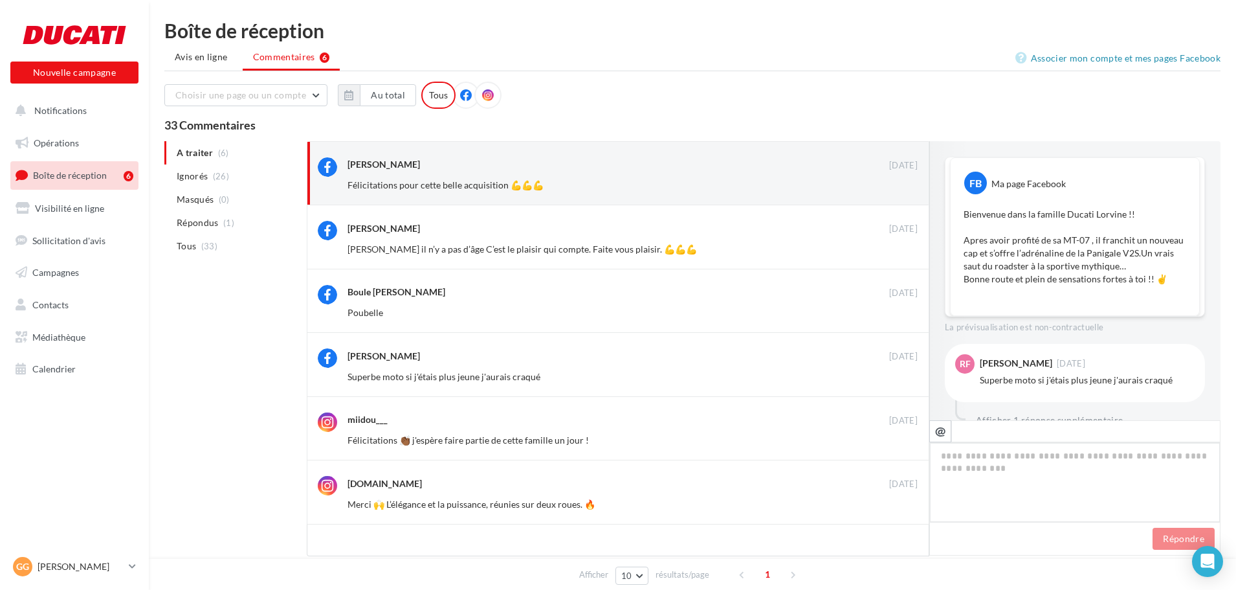
scroll to position [216, 0]
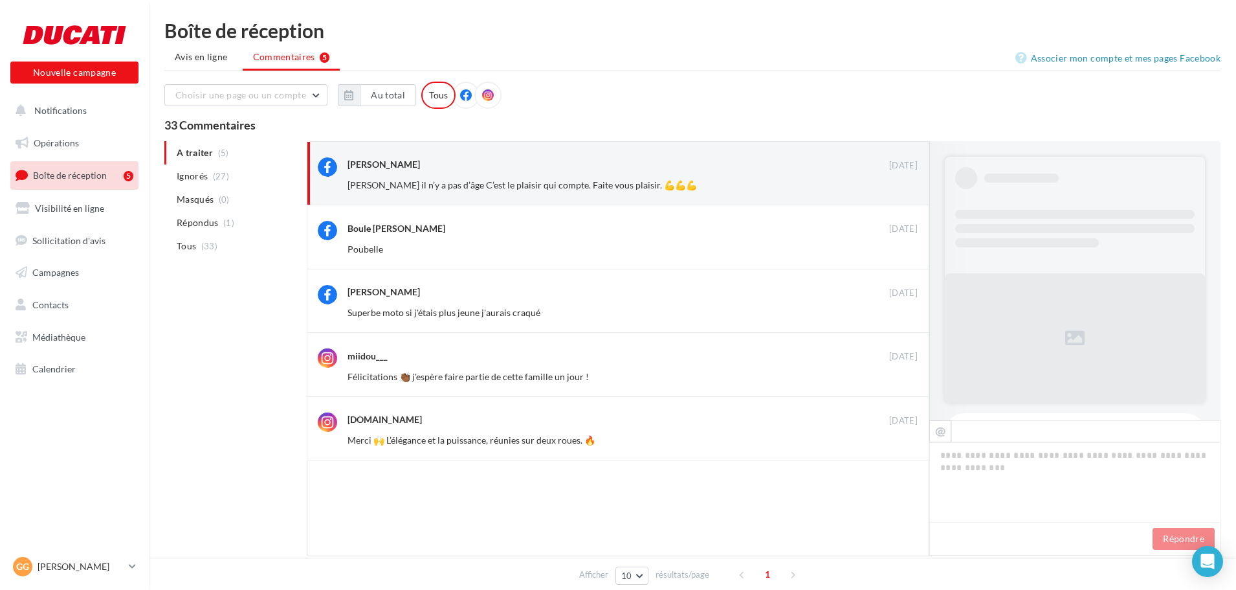
click at [891, 181] on button "Ignorer" at bounding box center [896, 185] width 43 height 18
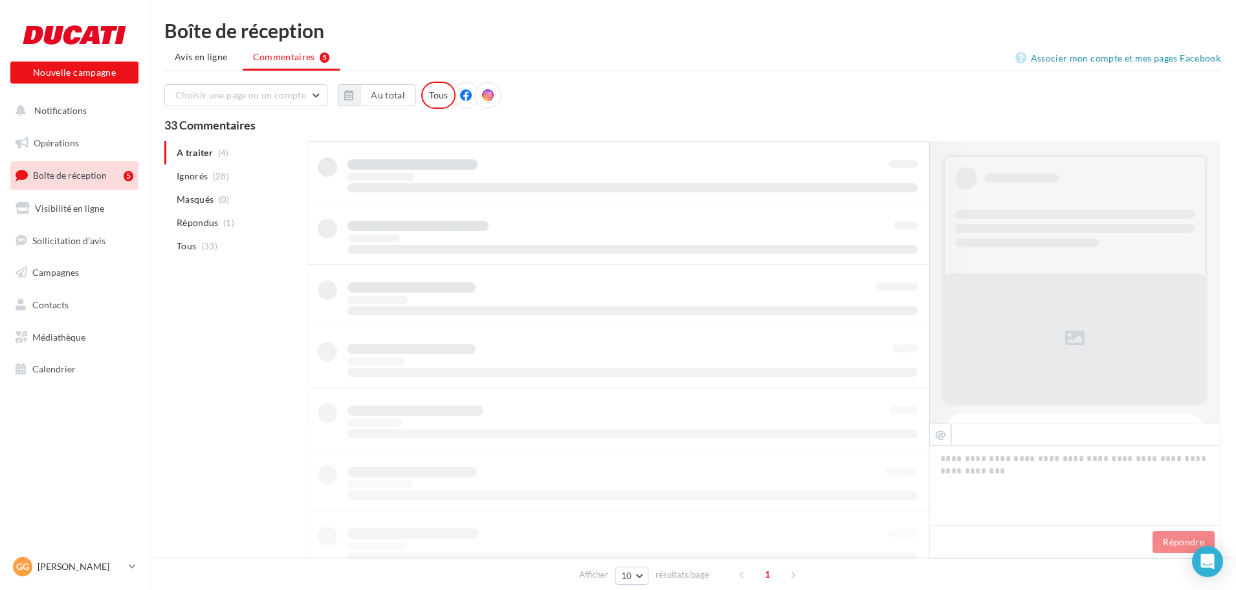
click at [891, 181] on div at bounding box center [618, 449] width 623 height 616
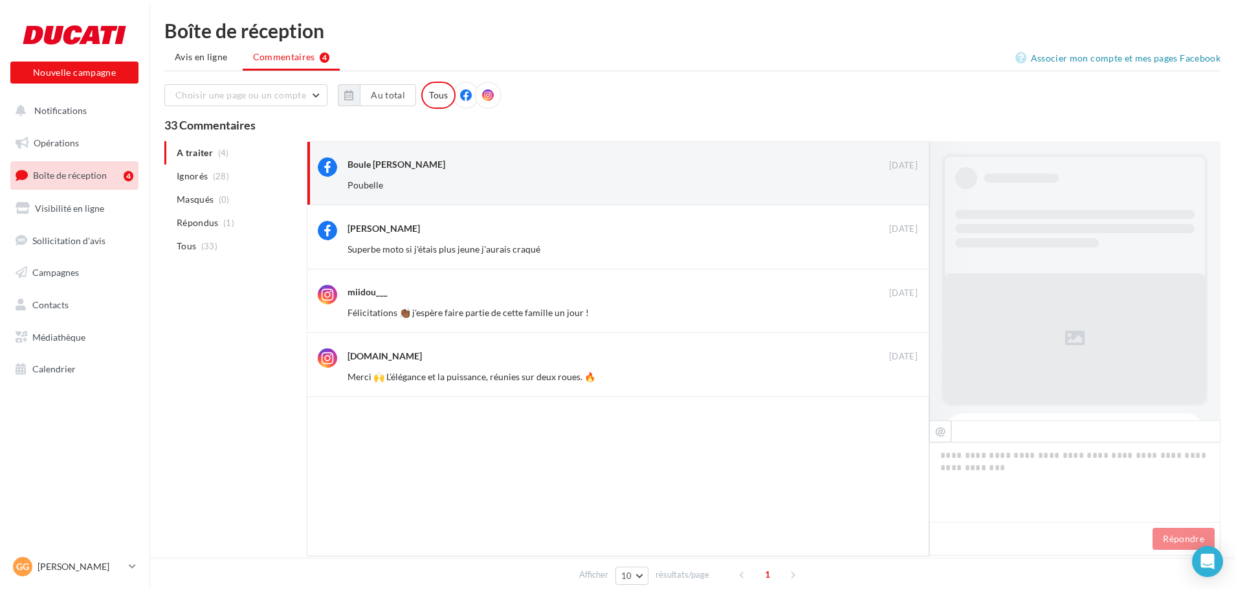
click at [891, 181] on button "Ignorer" at bounding box center [896, 185] width 43 height 18
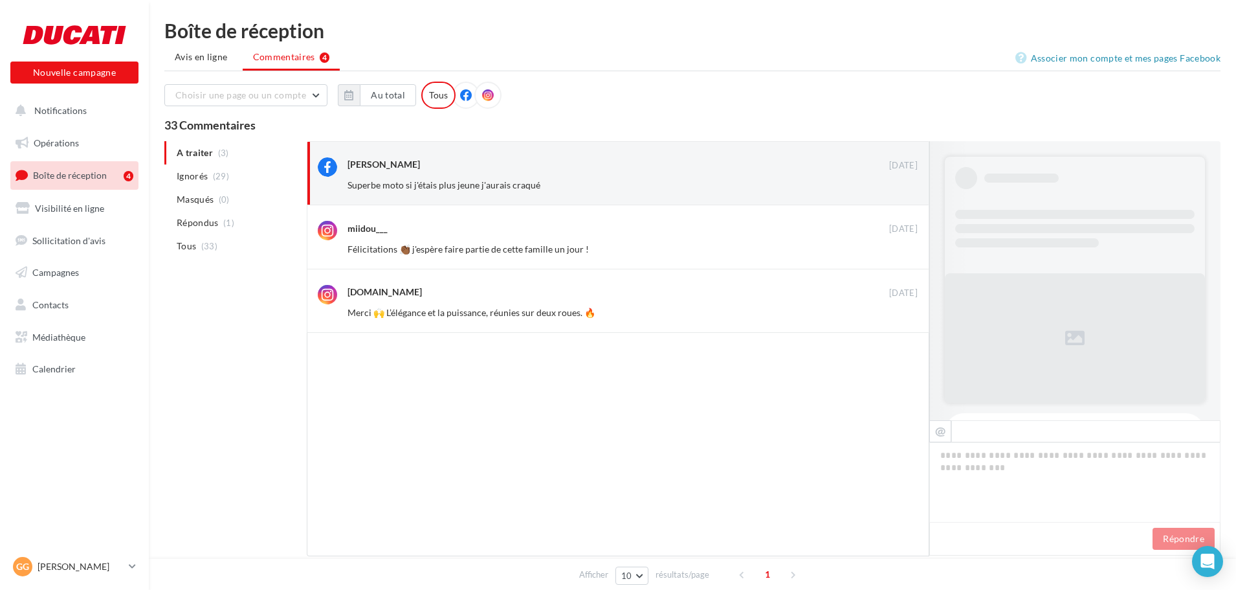
click at [891, 181] on button "Ignorer" at bounding box center [896, 185] width 43 height 18
